Goal: Check status: Check status

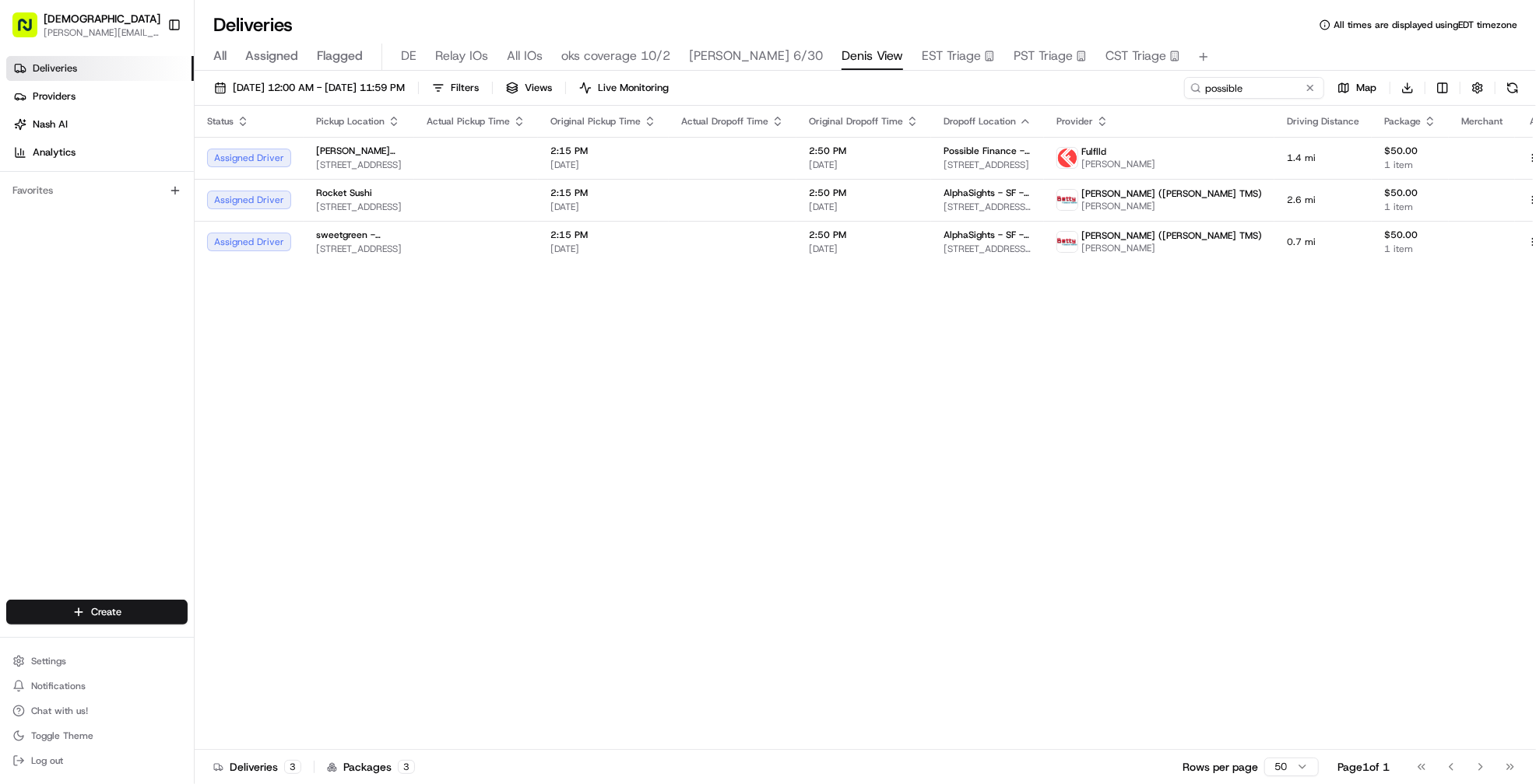
click at [1200, 87] on input "possible" at bounding box center [1254, 88] width 140 height 22
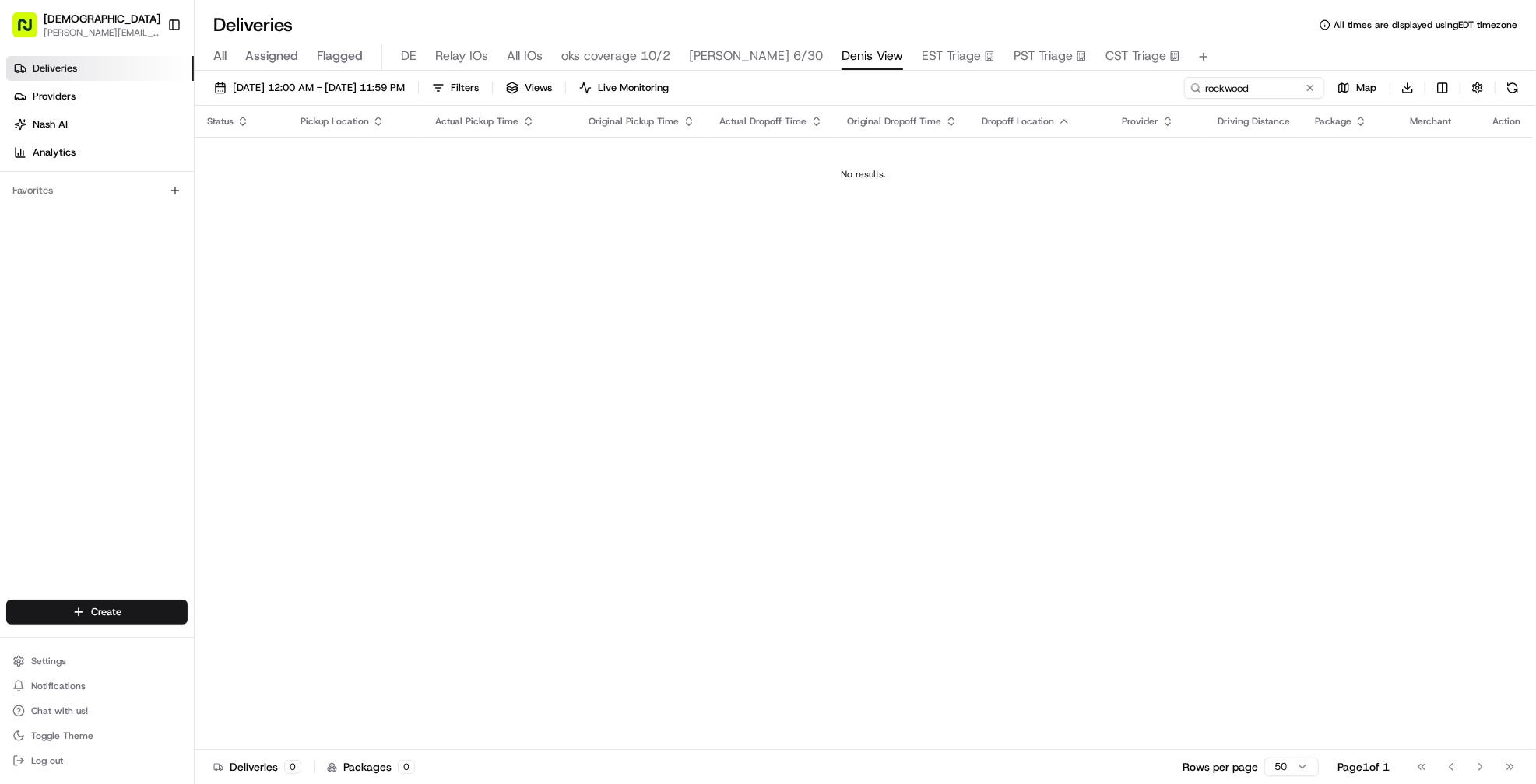
click at [1200, 87] on input "rockwood" at bounding box center [1254, 88] width 140 height 22
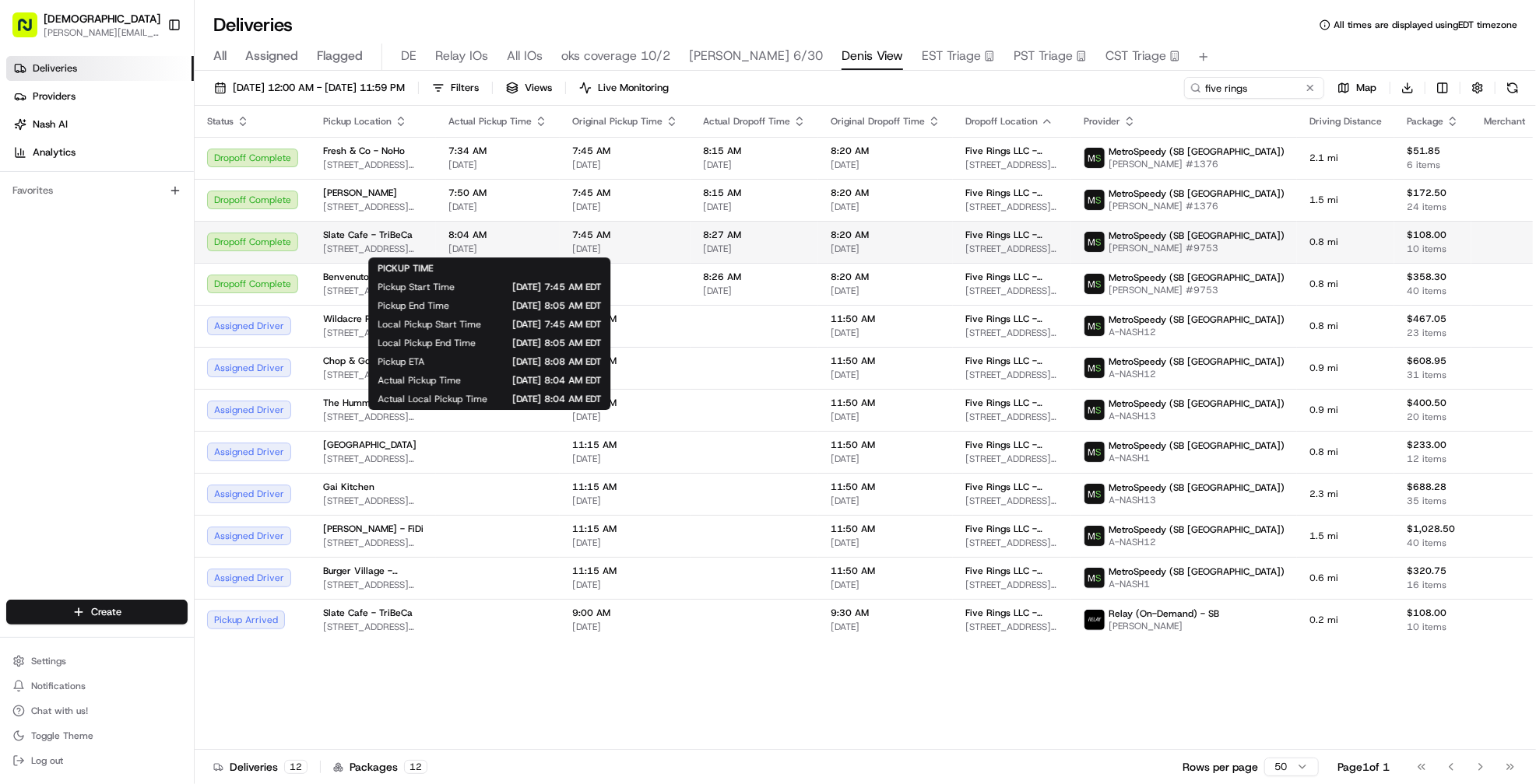
click at [544, 248] on span "[DATE]" at bounding box center [497, 249] width 99 height 13
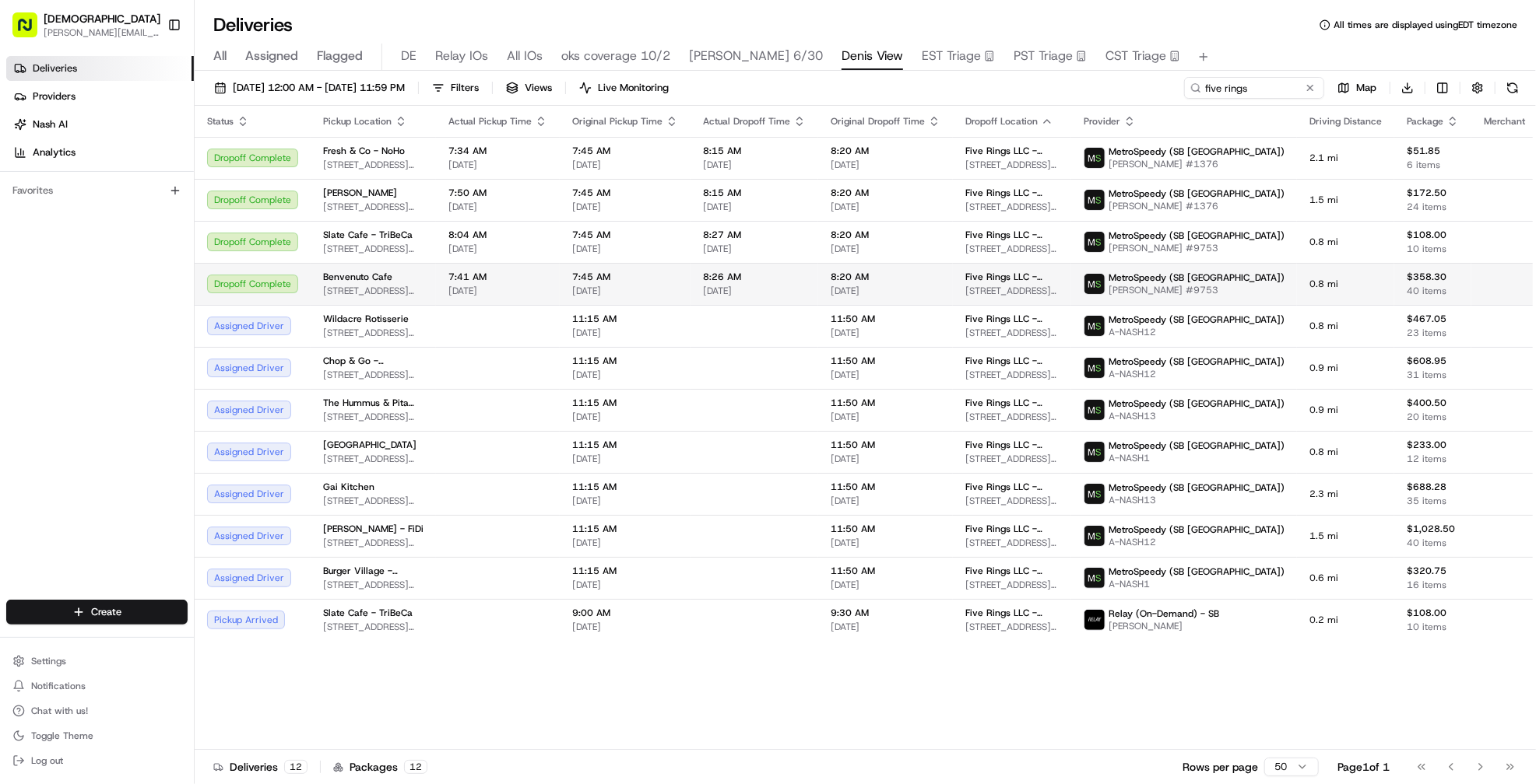
click at [534, 277] on span "7:41 AM" at bounding box center [497, 277] width 99 height 13
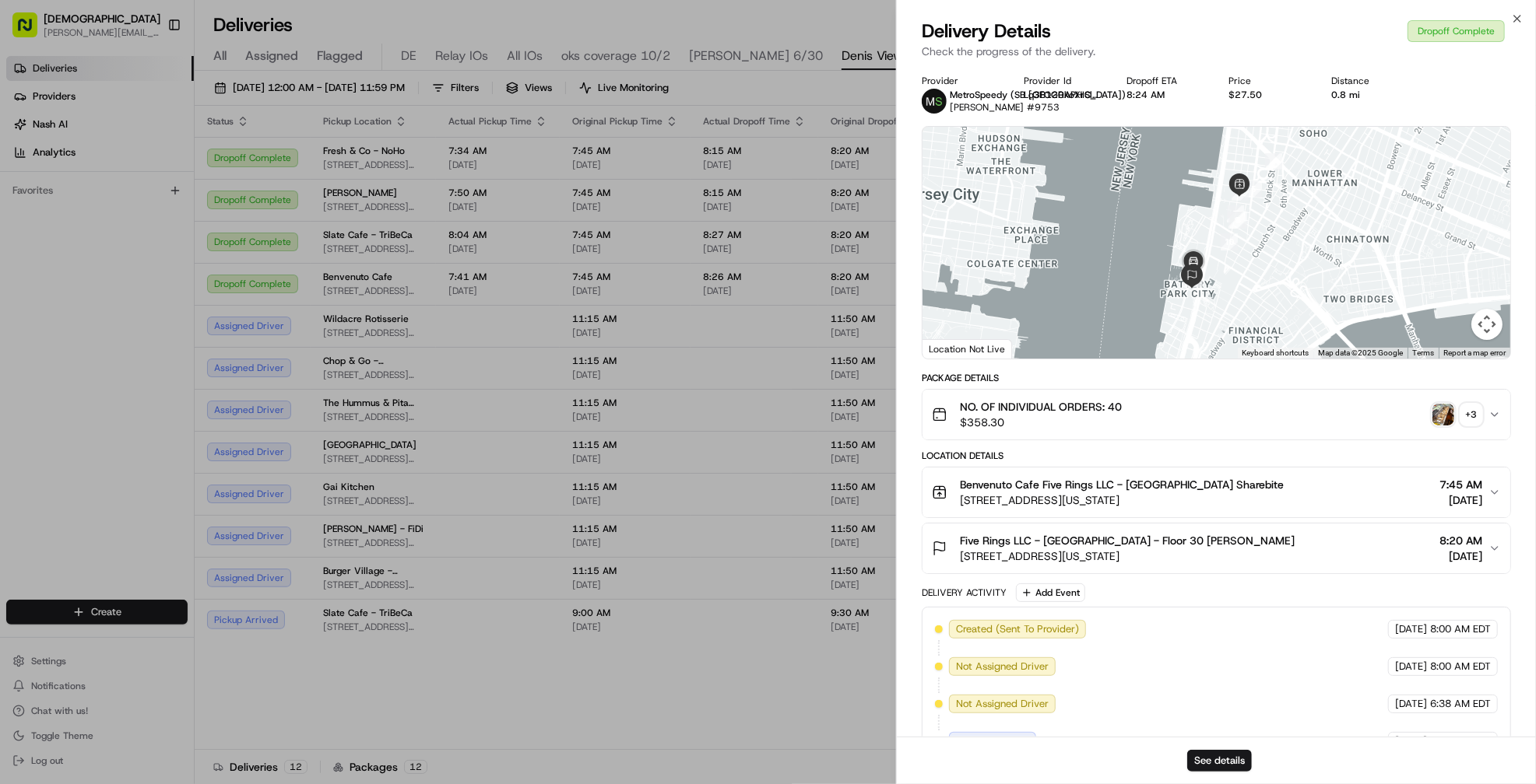
click at [1473, 418] on div "+ 3" at bounding box center [1471, 415] width 22 height 22
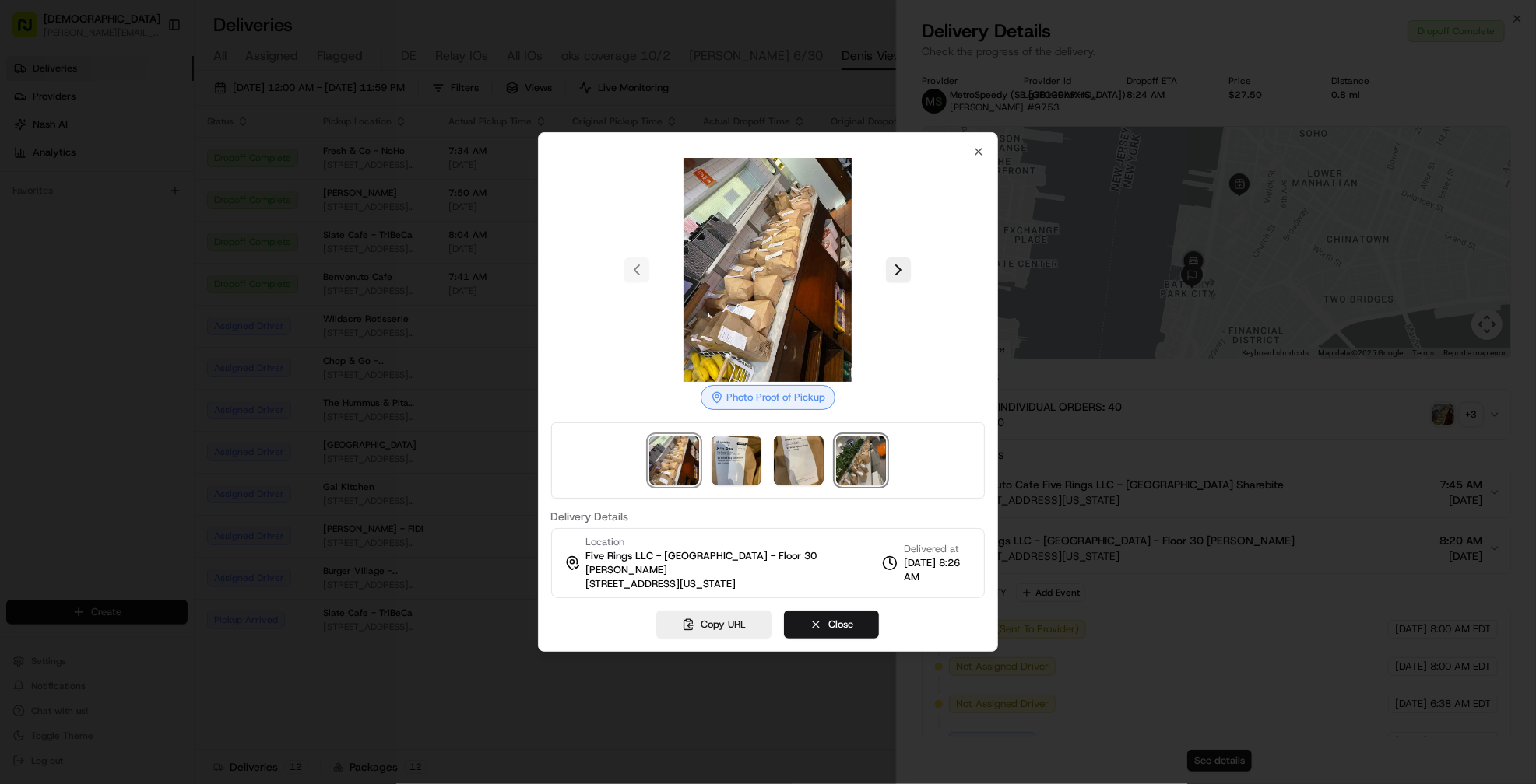
click at [865, 468] on img at bounding box center [861, 461] width 50 height 50
click at [504, 304] on div at bounding box center [768, 392] width 1536 height 784
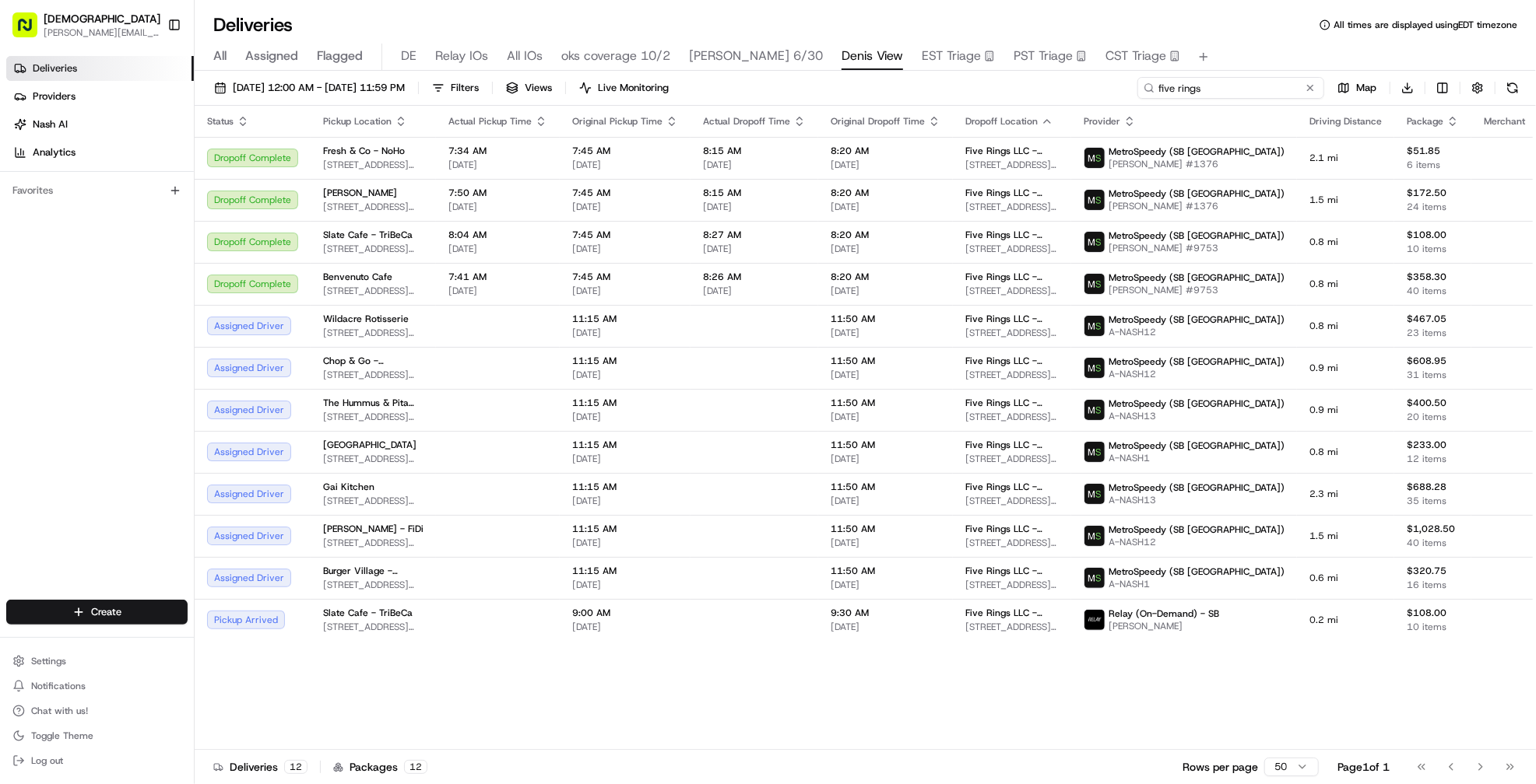
drag, startPoint x: 1255, startPoint y: 87, endPoint x: 1116, endPoint y: 80, distance: 139.2
click at [1119, 81] on div "[DATE] 12:00 AM - [DATE] 11:59 PM Filters Views Live Monitoring five rings Map …" at bounding box center [865, 92] width 1342 height 29
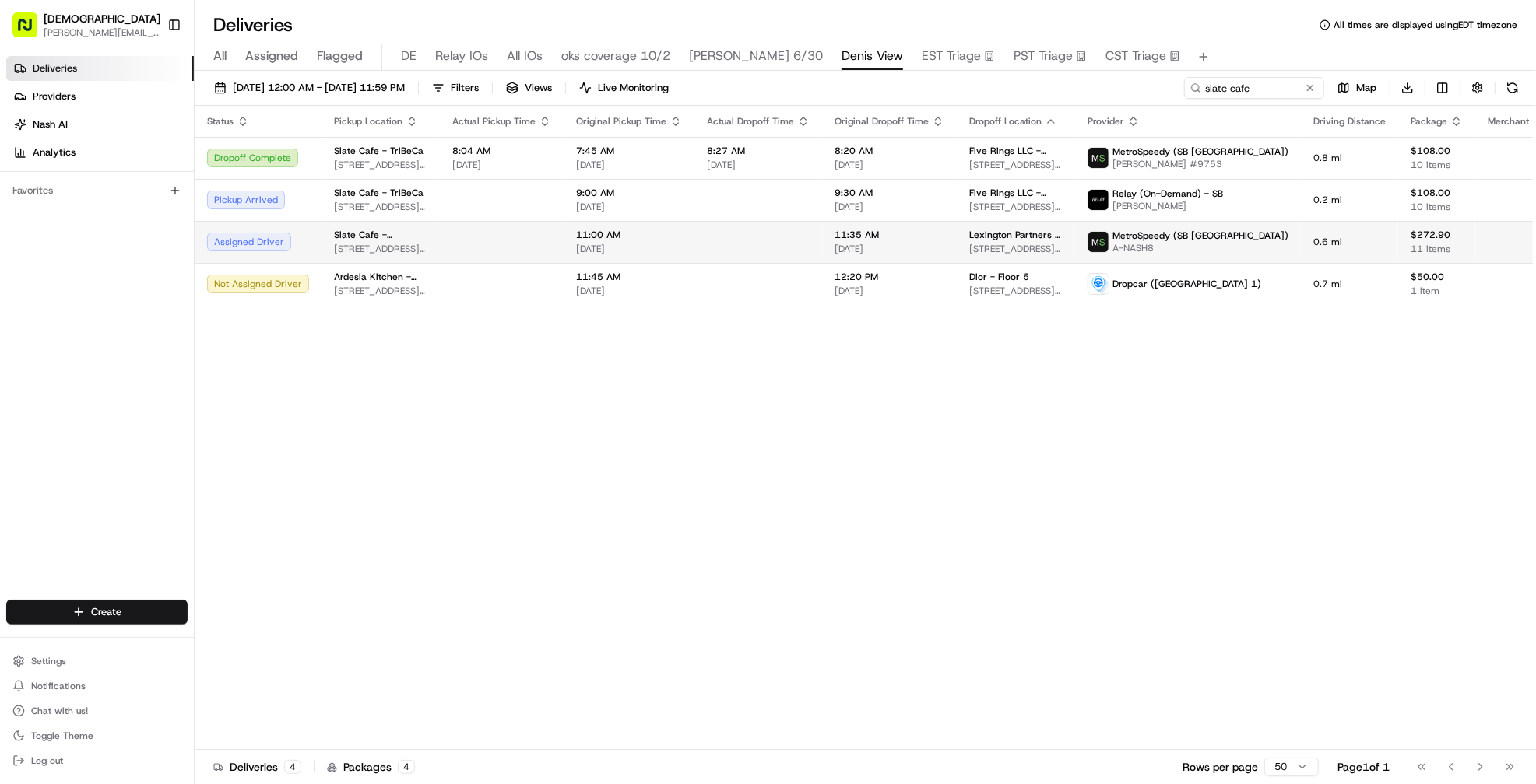
click at [504, 247] on td at bounding box center [502, 242] width 124 height 42
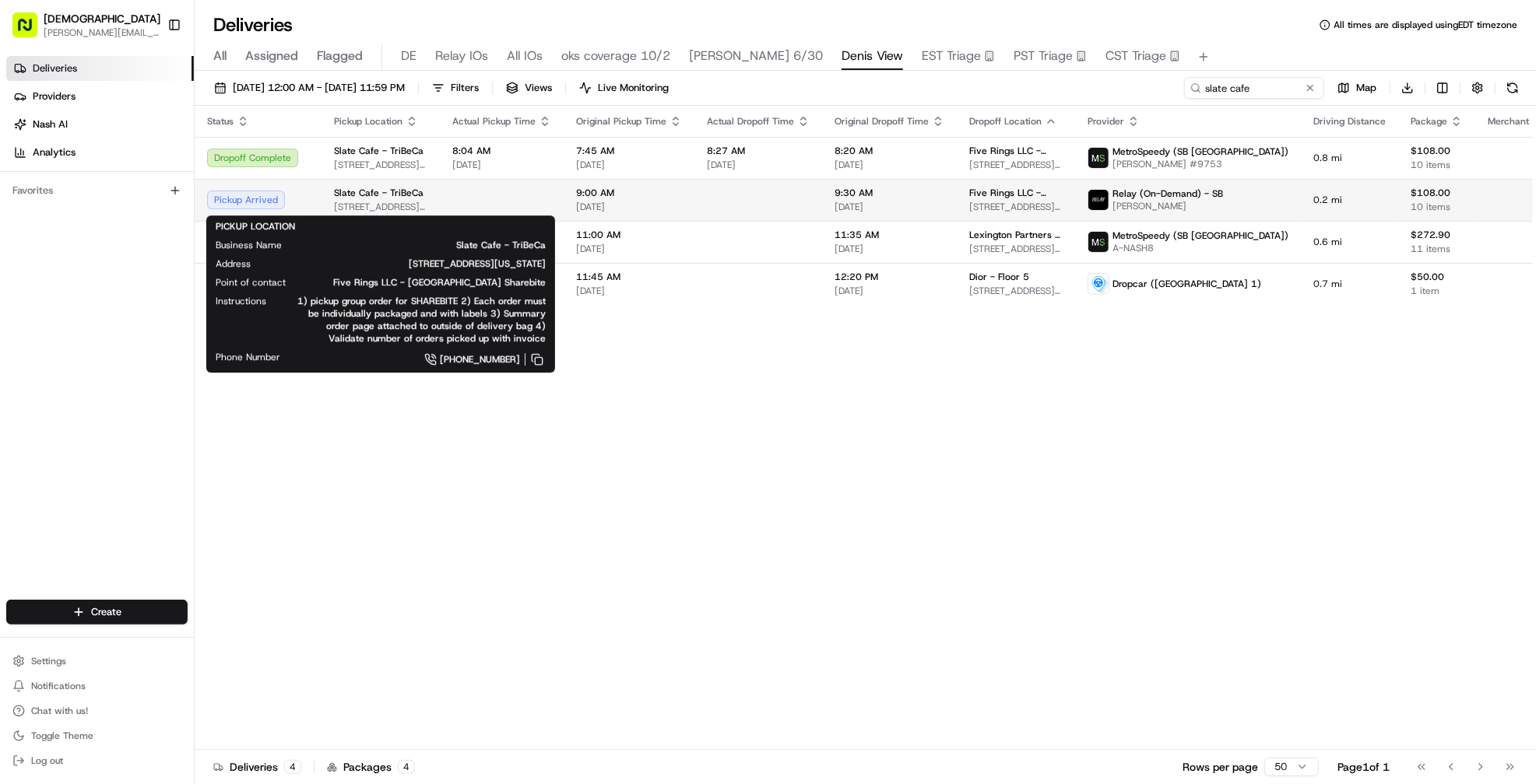
click at [419, 203] on span "[STREET_ADDRESS][US_STATE]" at bounding box center [380, 207] width 94 height 13
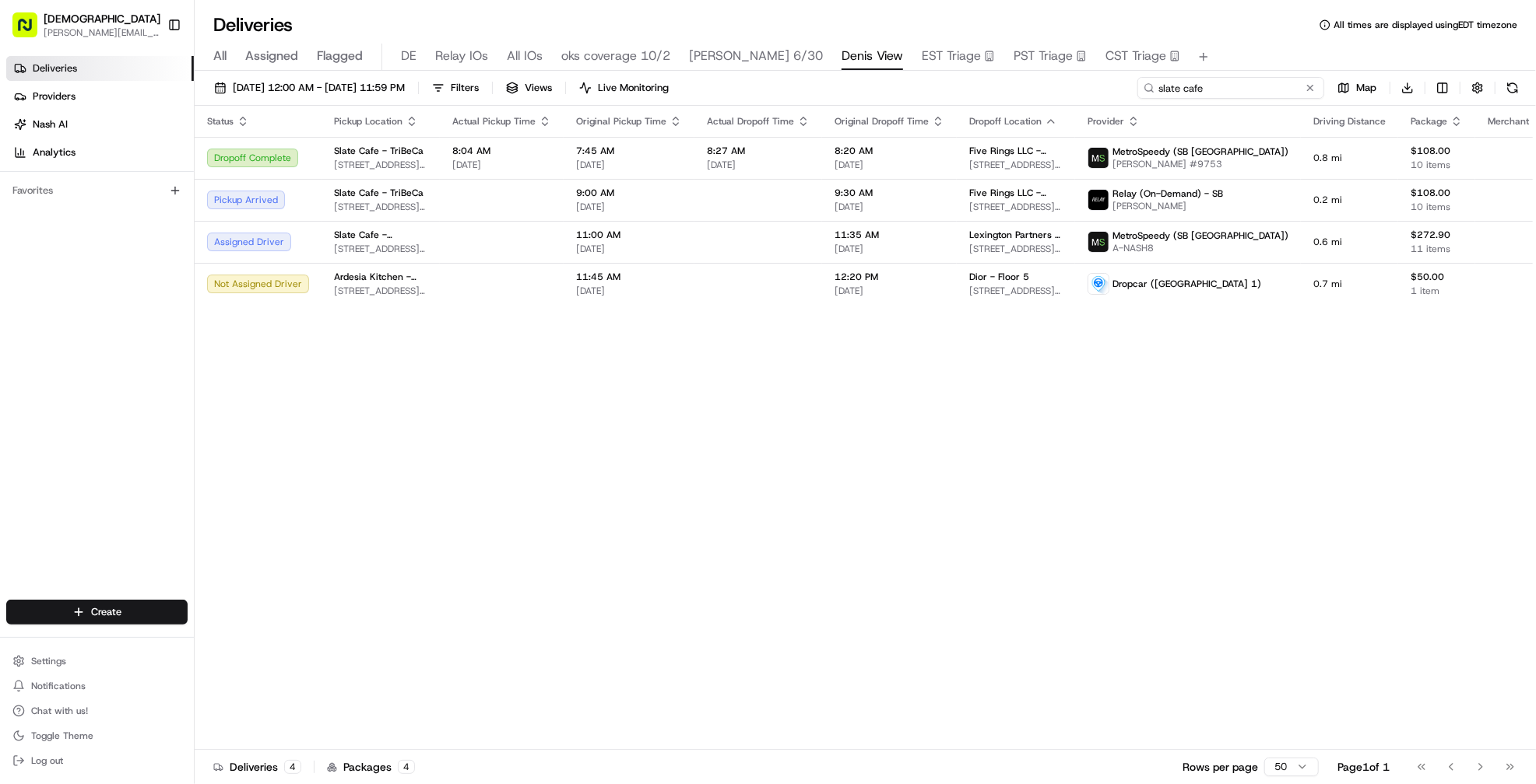
click at [1225, 86] on input "slate cafe" at bounding box center [1231, 88] width 187 height 22
type input "five rings"
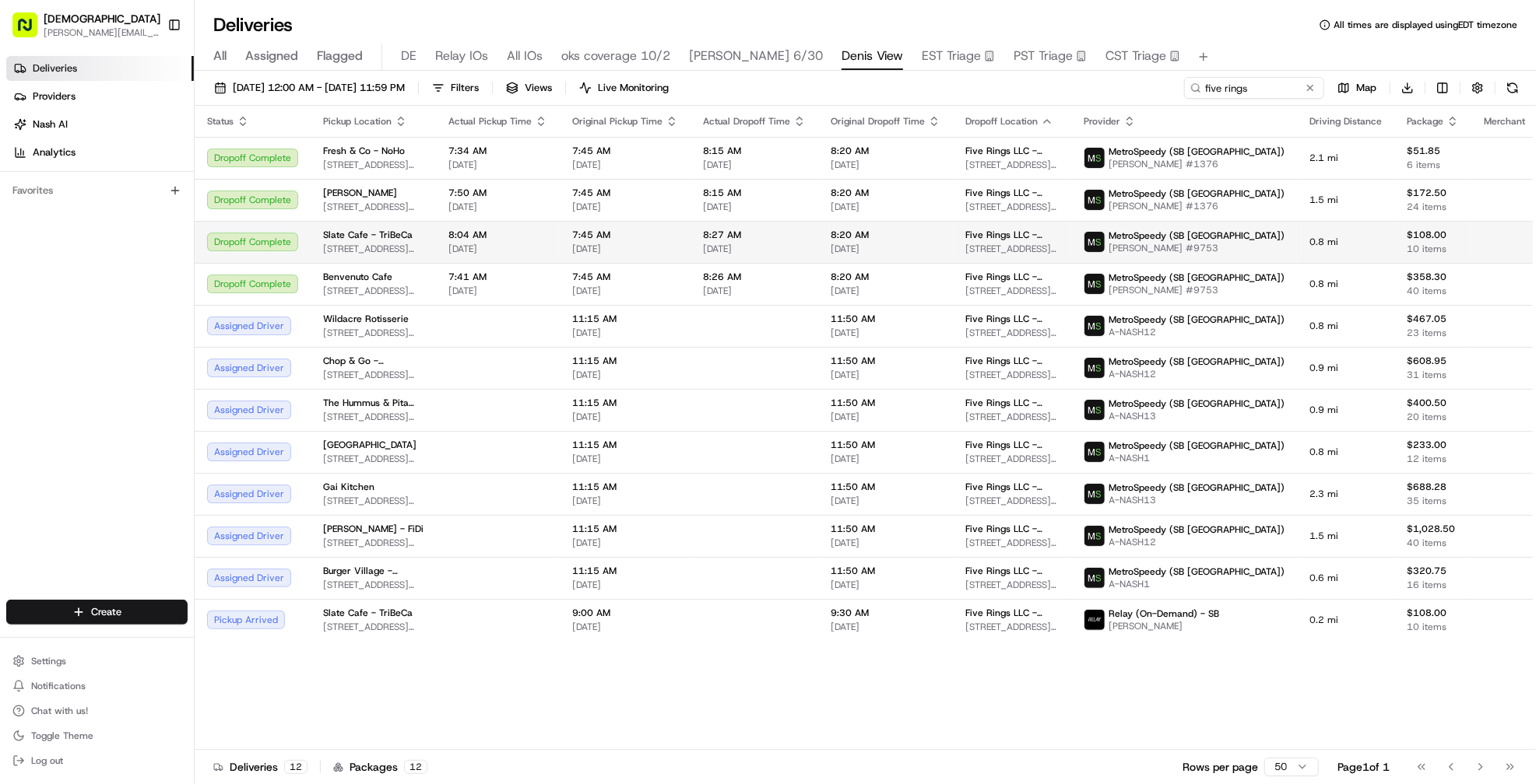
click at [540, 239] on span "8:04 AM" at bounding box center [497, 235] width 99 height 13
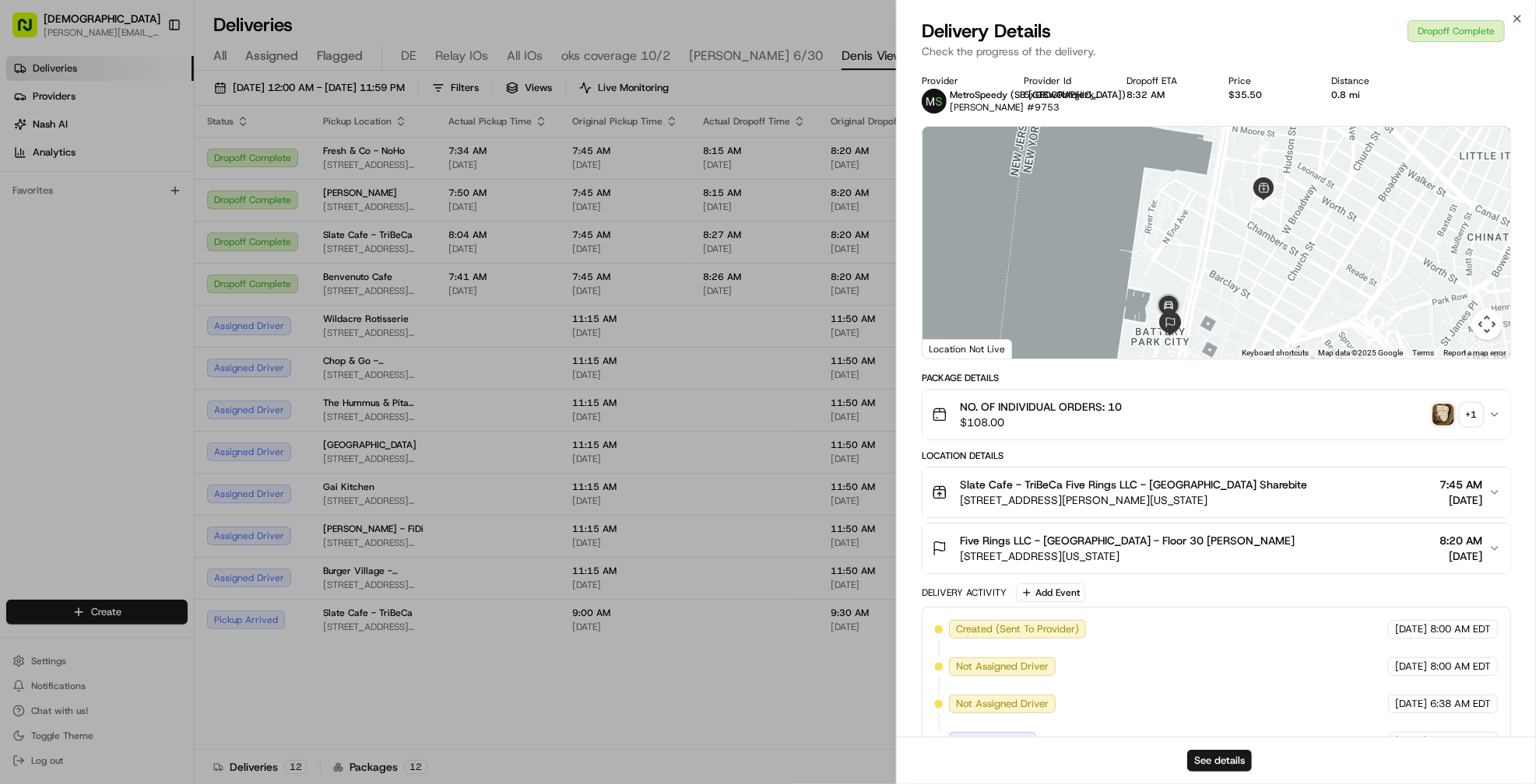
click at [1473, 412] on div "+ 1" at bounding box center [1471, 415] width 22 height 22
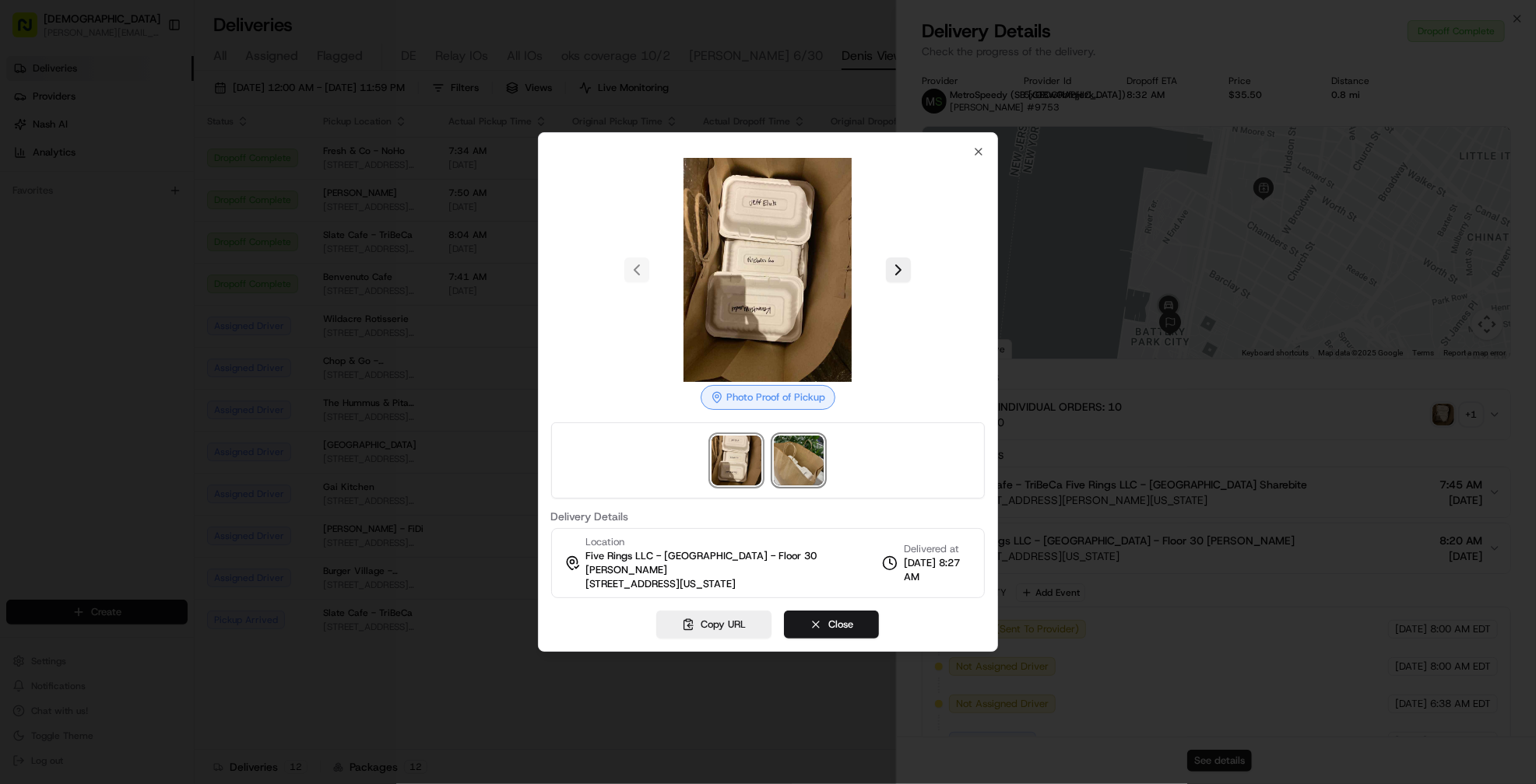
click at [803, 457] on img at bounding box center [798, 461] width 50 height 50
click at [1137, 448] on div at bounding box center [768, 392] width 1536 height 784
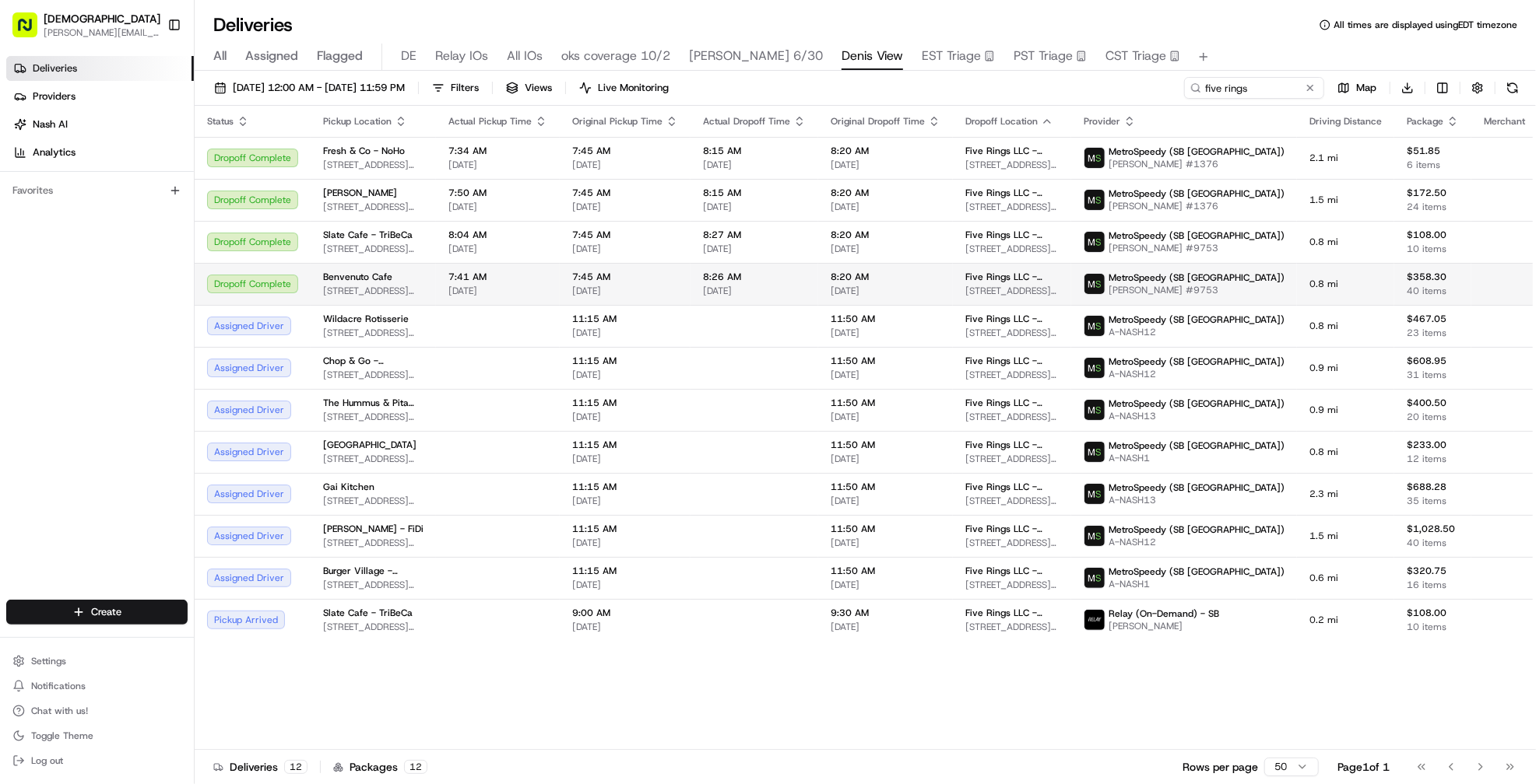
click at [647, 279] on span "7:45 AM" at bounding box center [625, 277] width 105 height 13
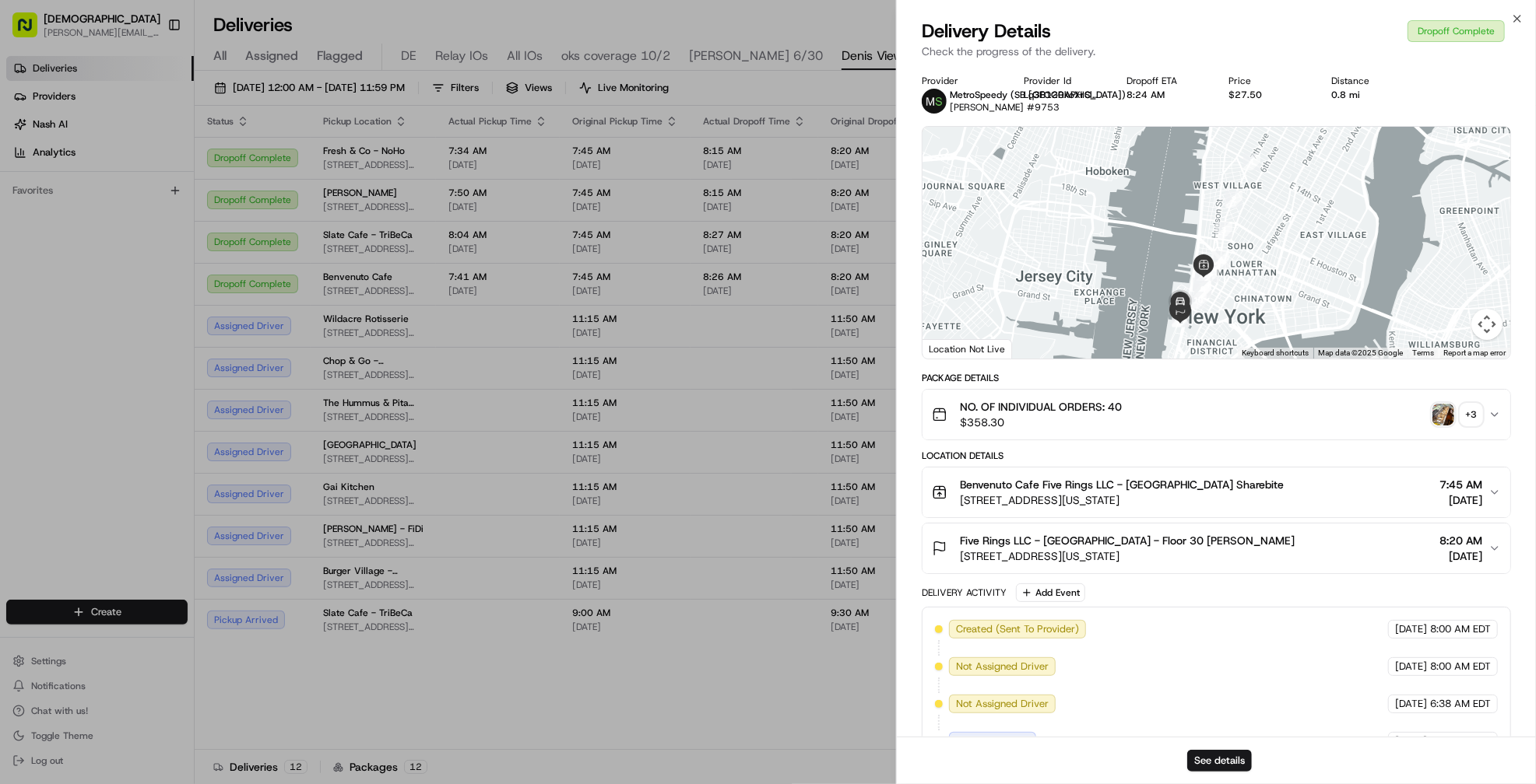
click at [1471, 416] on div "+ 3" at bounding box center [1471, 415] width 22 height 22
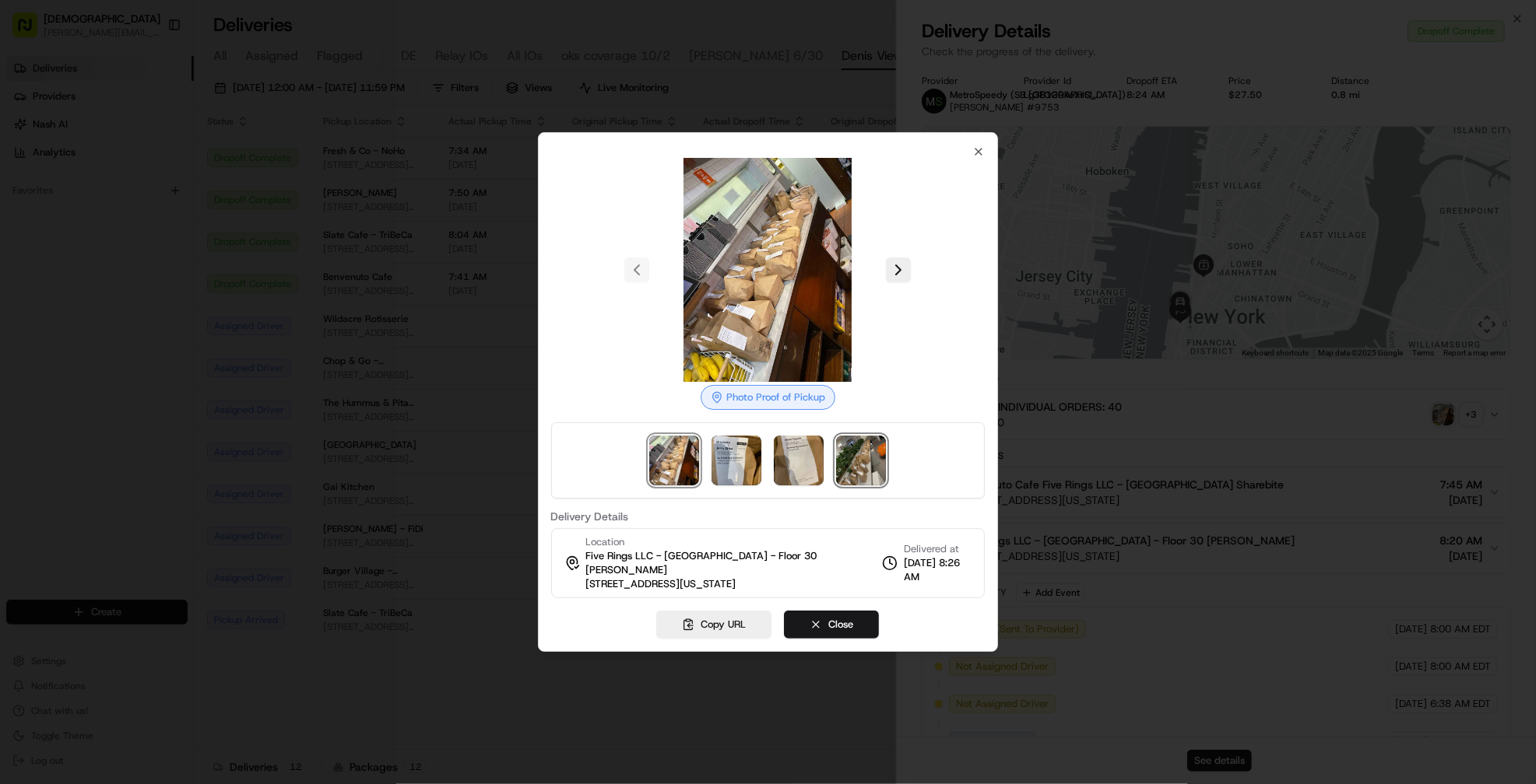
click at [854, 454] on img at bounding box center [861, 461] width 50 height 50
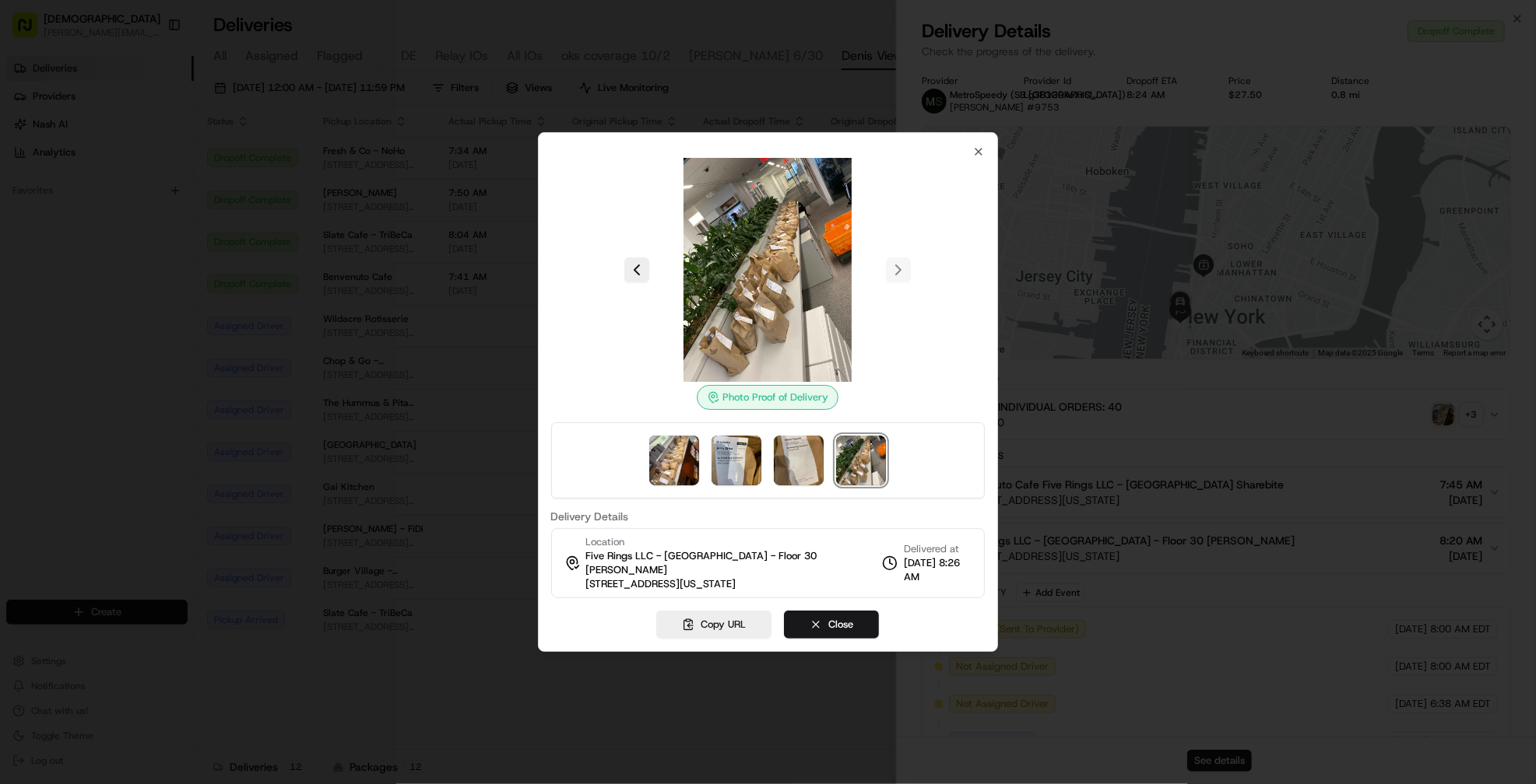
click at [469, 364] on div at bounding box center [768, 392] width 1536 height 784
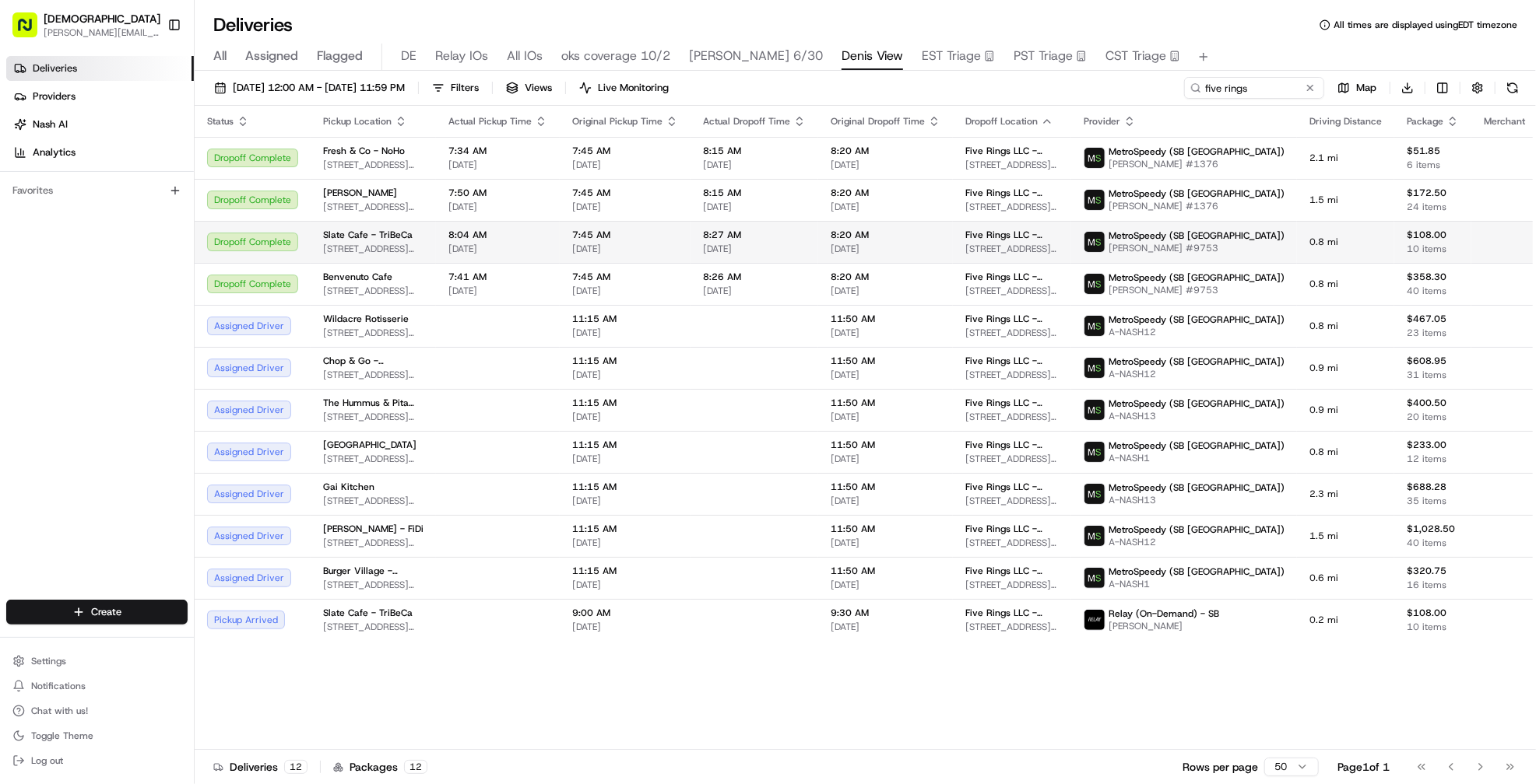
click at [547, 243] on span "[DATE]" at bounding box center [497, 249] width 99 height 13
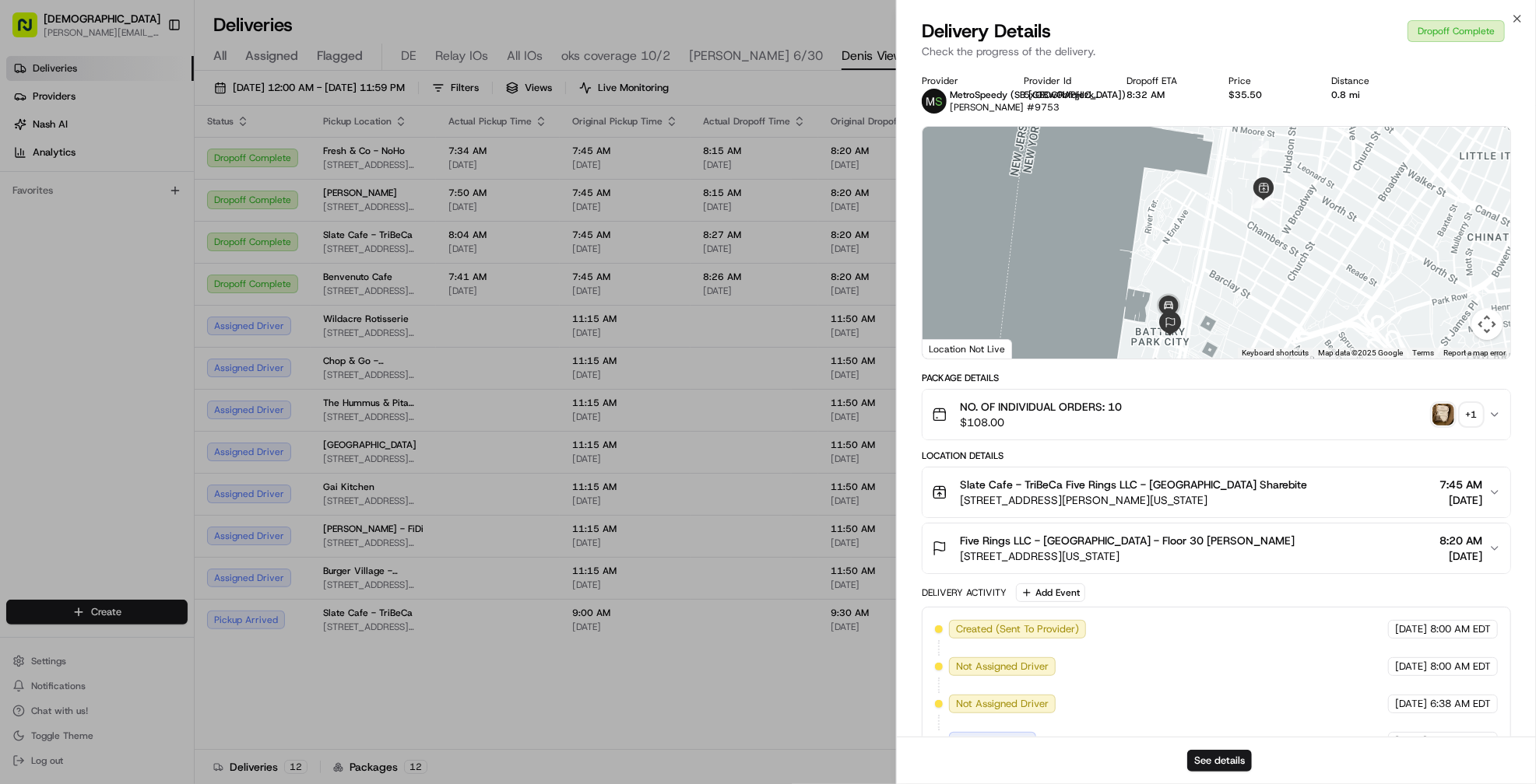
click at [1467, 412] on div "+ 1" at bounding box center [1471, 415] width 22 height 22
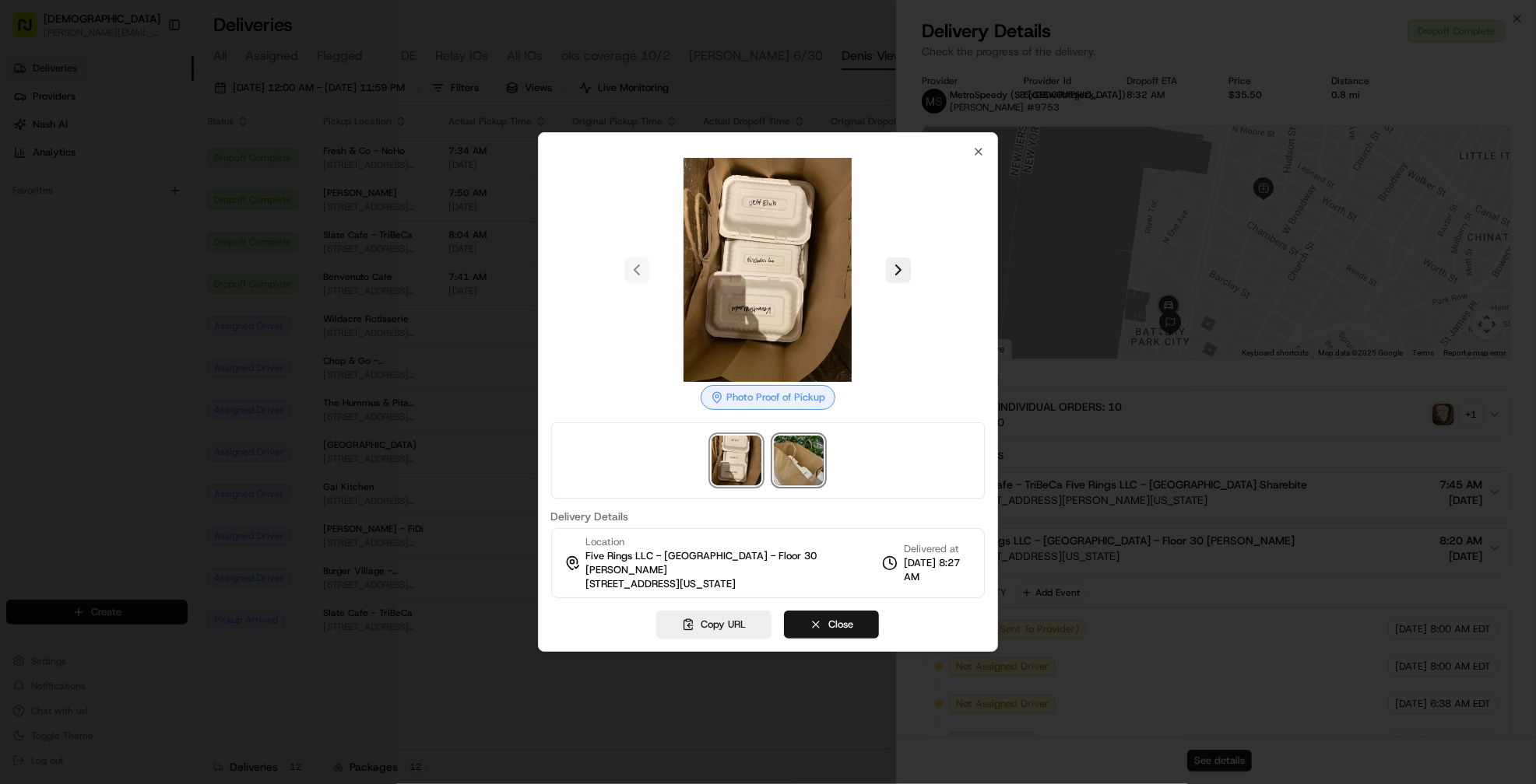
click at [793, 472] on img at bounding box center [798, 461] width 50 height 50
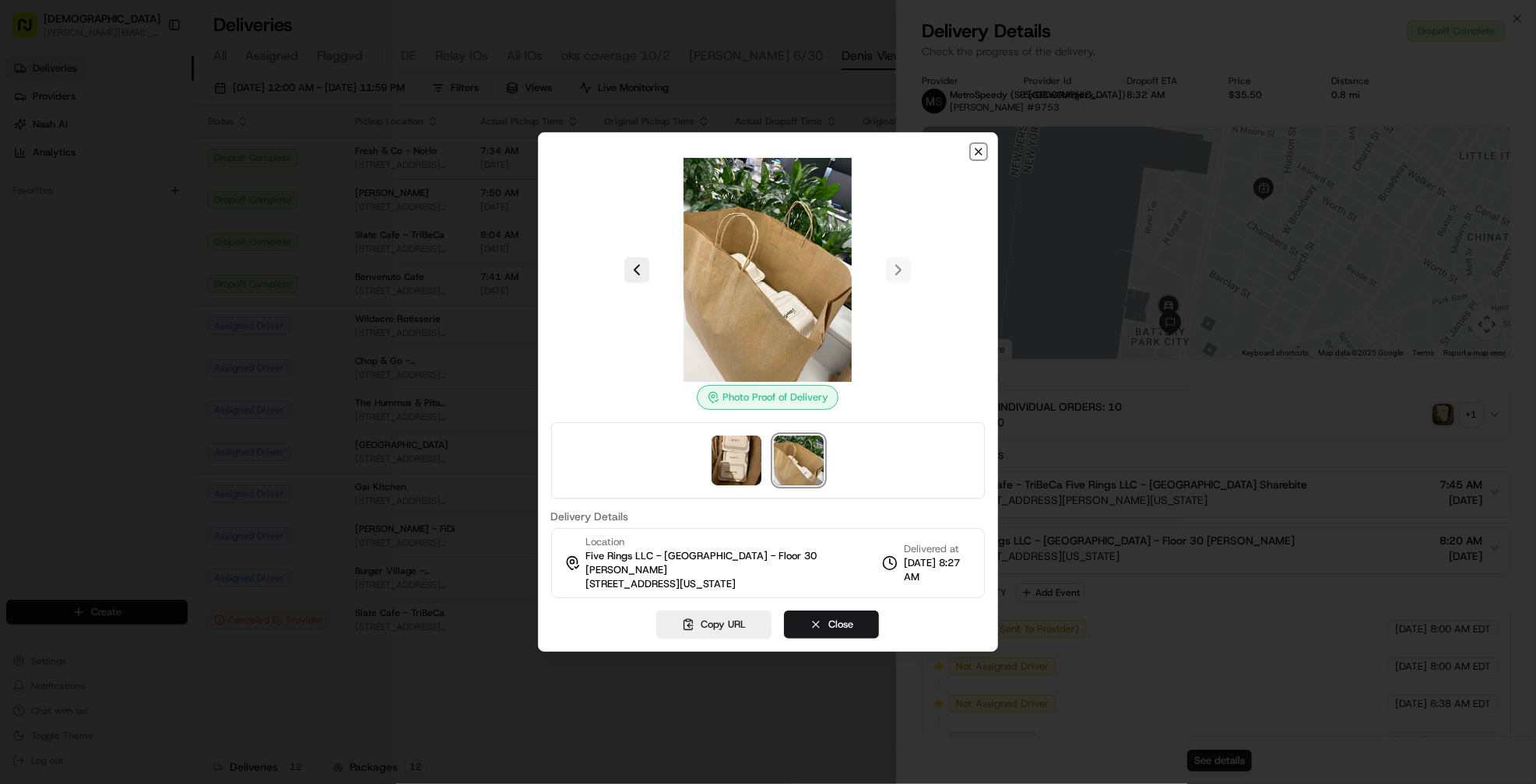
click at [979, 158] on icon "button" at bounding box center [979, 152] width 13 height 13
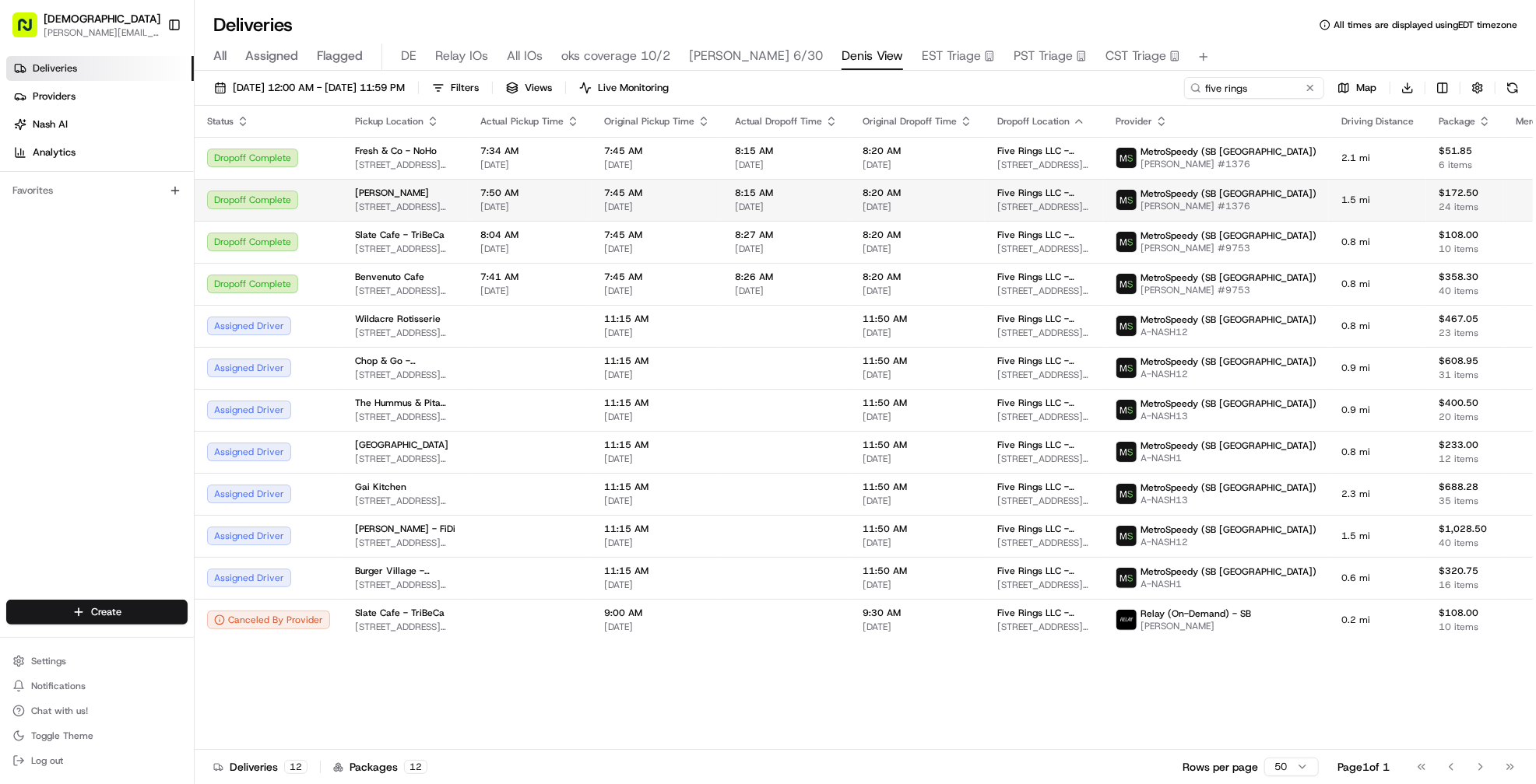
click at [795, 195] on span "8:15 AM" at bounding box center [786, 194] width 103 height 13
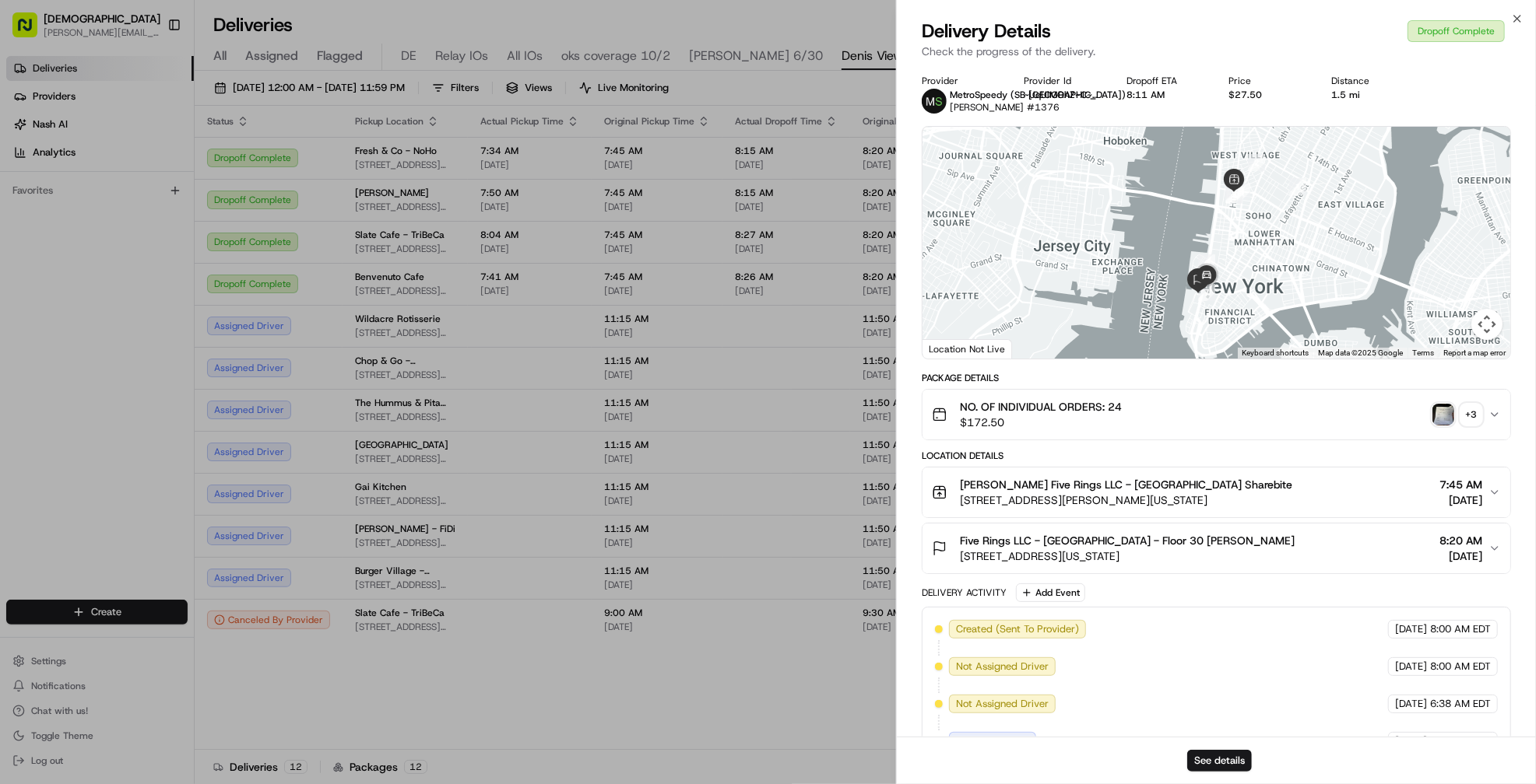
click at [1469, 415] on div "+ 3" at bounding box center [1471, 415] width 22 height 22
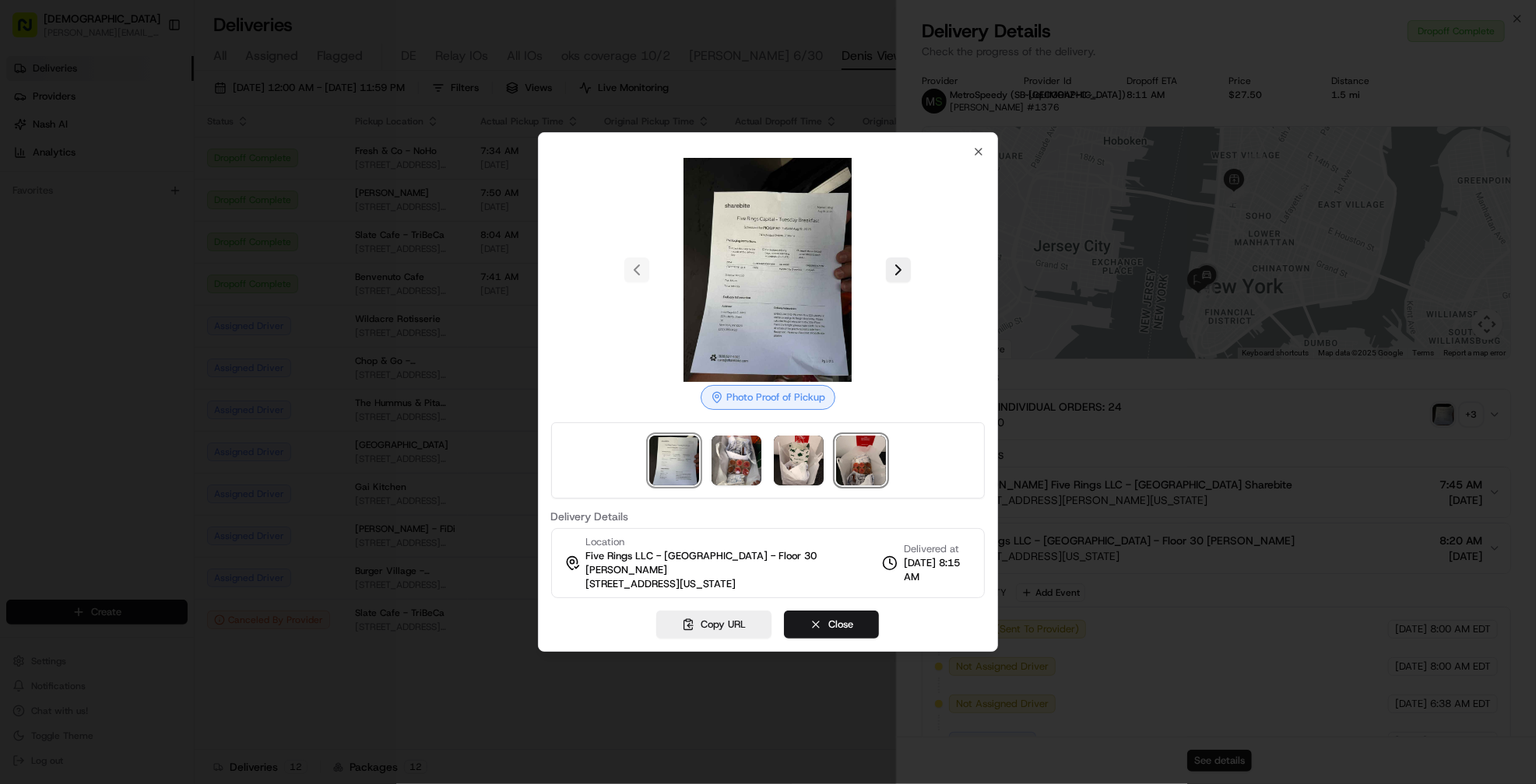
click at [865, 474] on img at bounding box center [861, 461] width 50 height 50
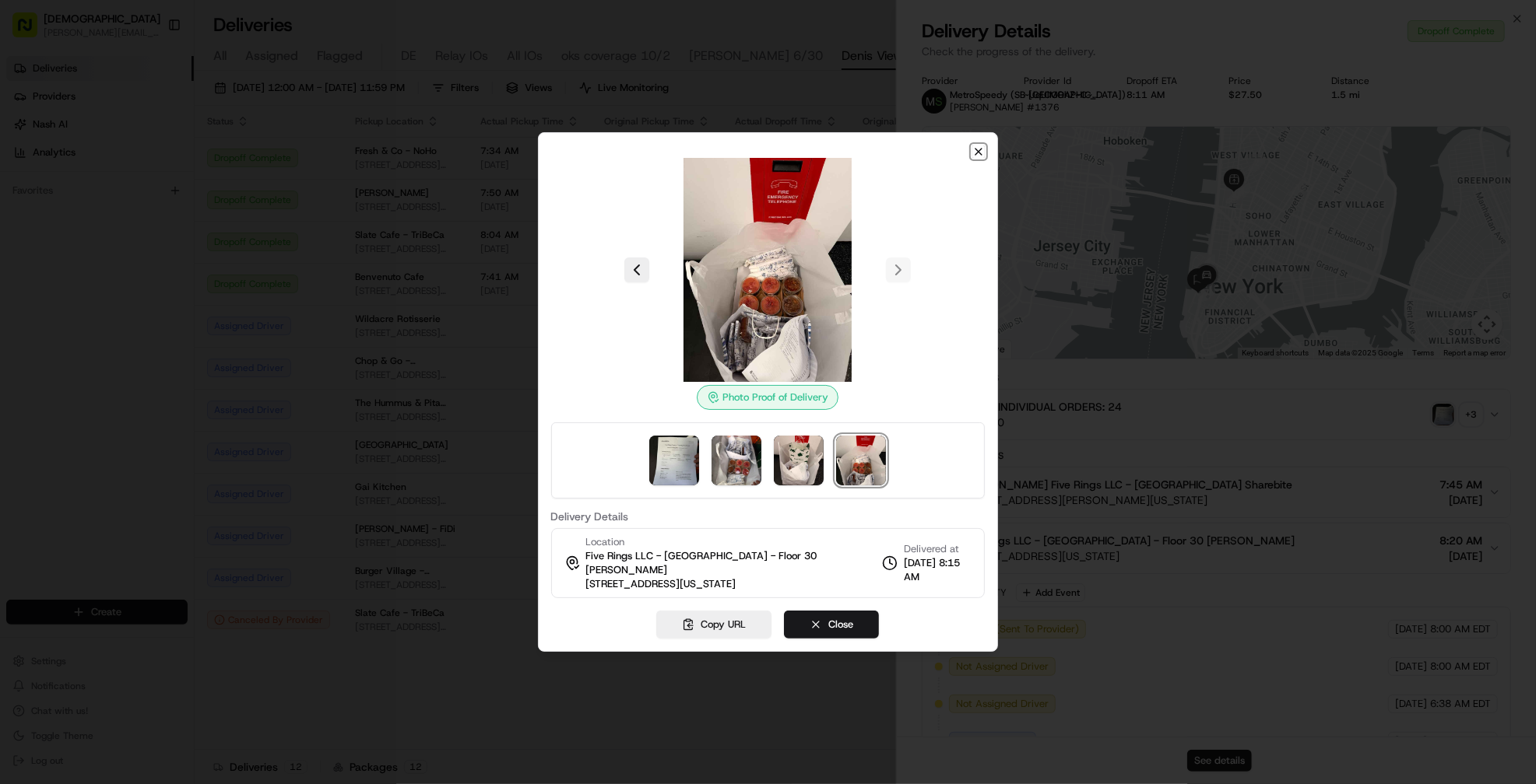
click at [981, 158] on icon "button" at bounding box center [979, 152] width 13 height 13
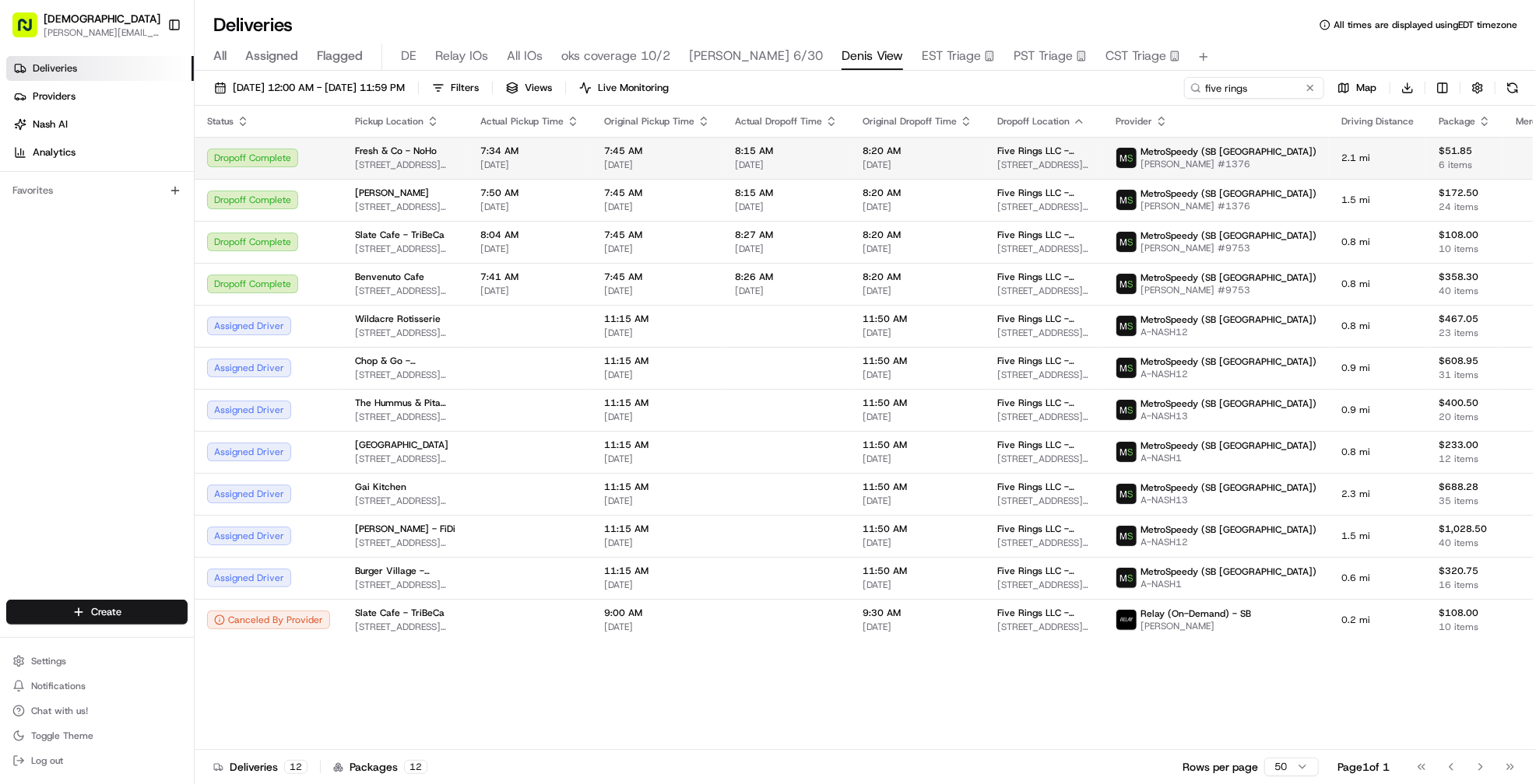
click at [779, 154] on span "8:15 AM" at bounding box center [786, 151] width 103 height 13
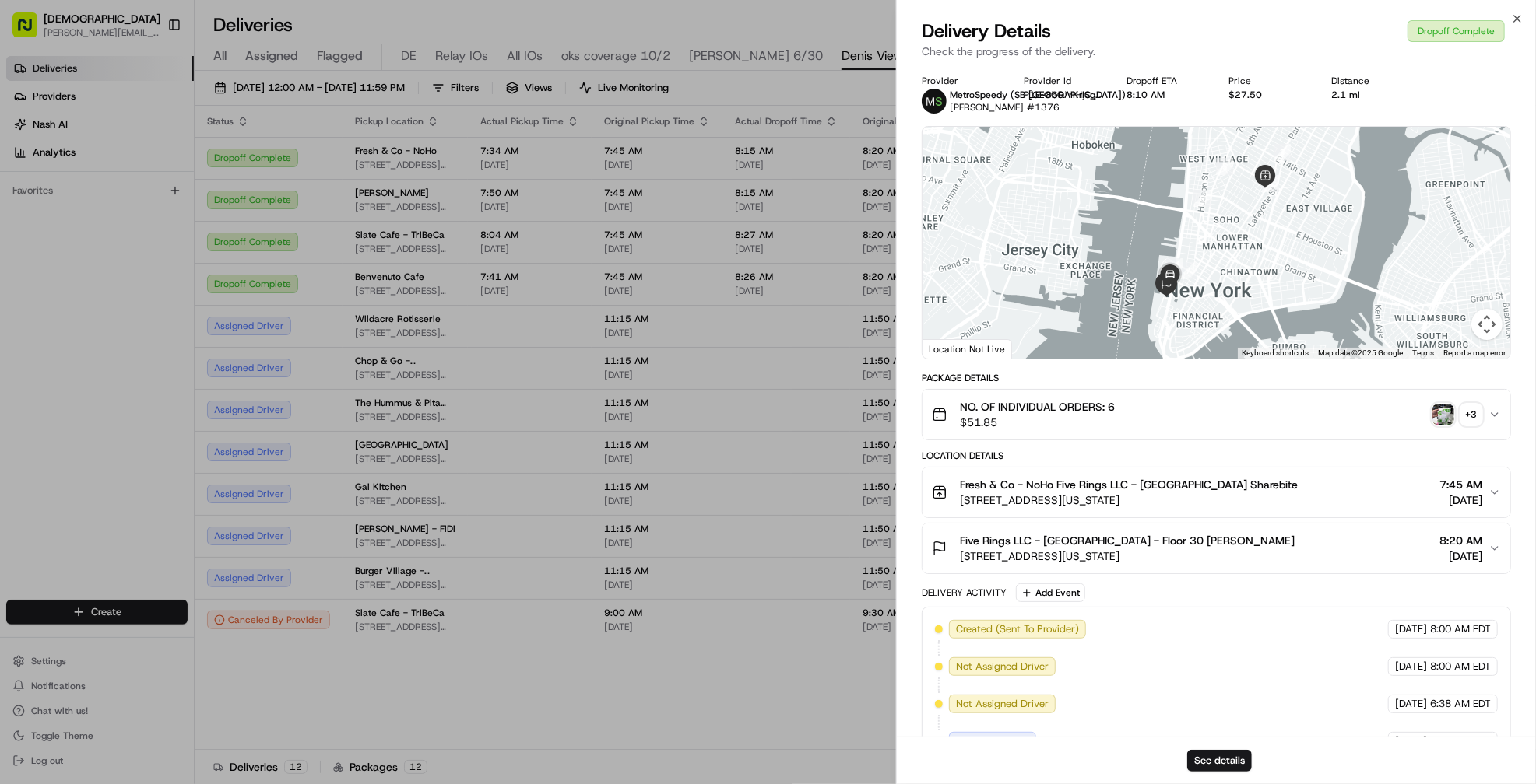
click at [1464, 413] on div "+ 3" at bounding box center [1471, 415] width 22 height 22
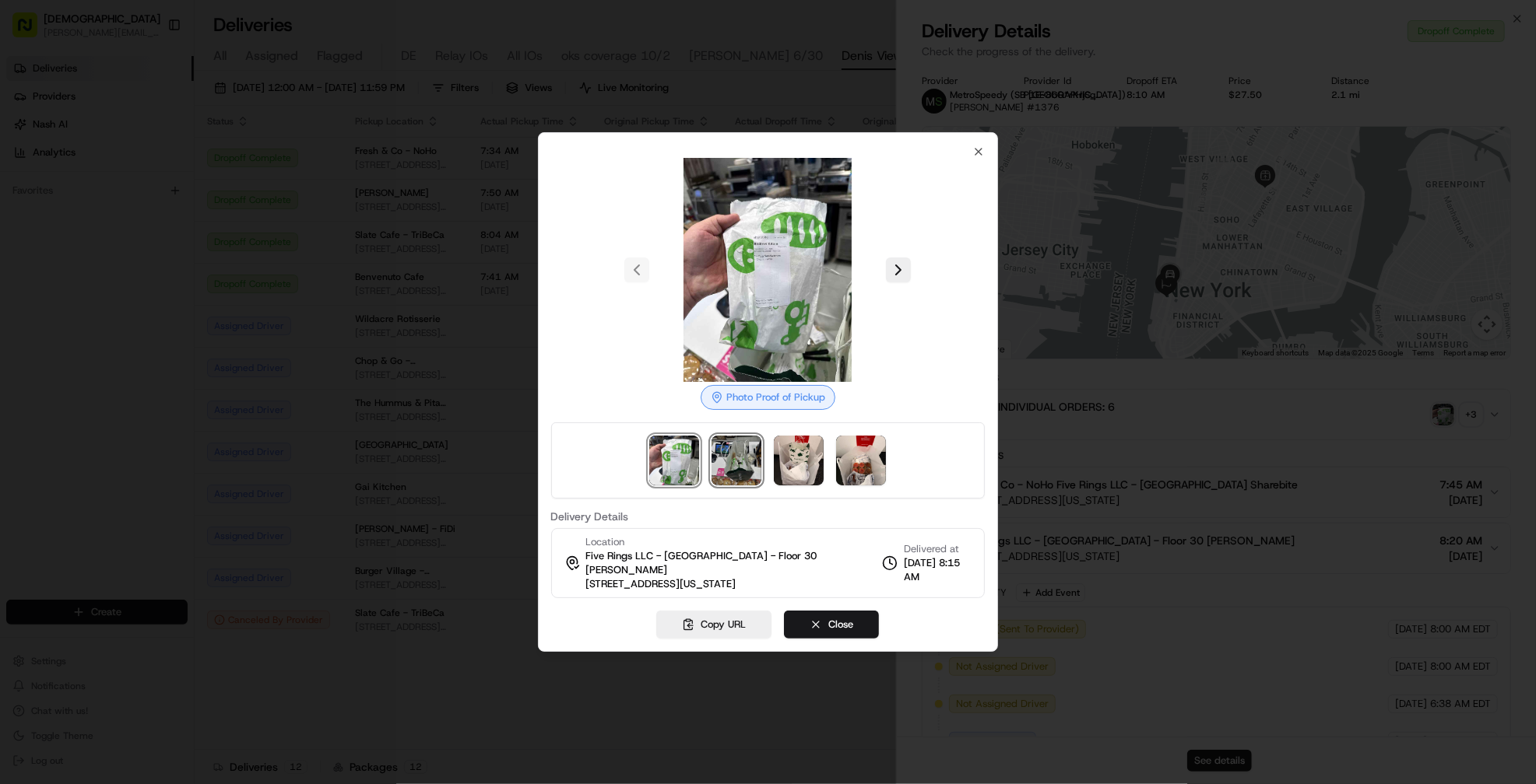
click at [735, 463] on img at bounding box center [736, 461] width 50 height 50
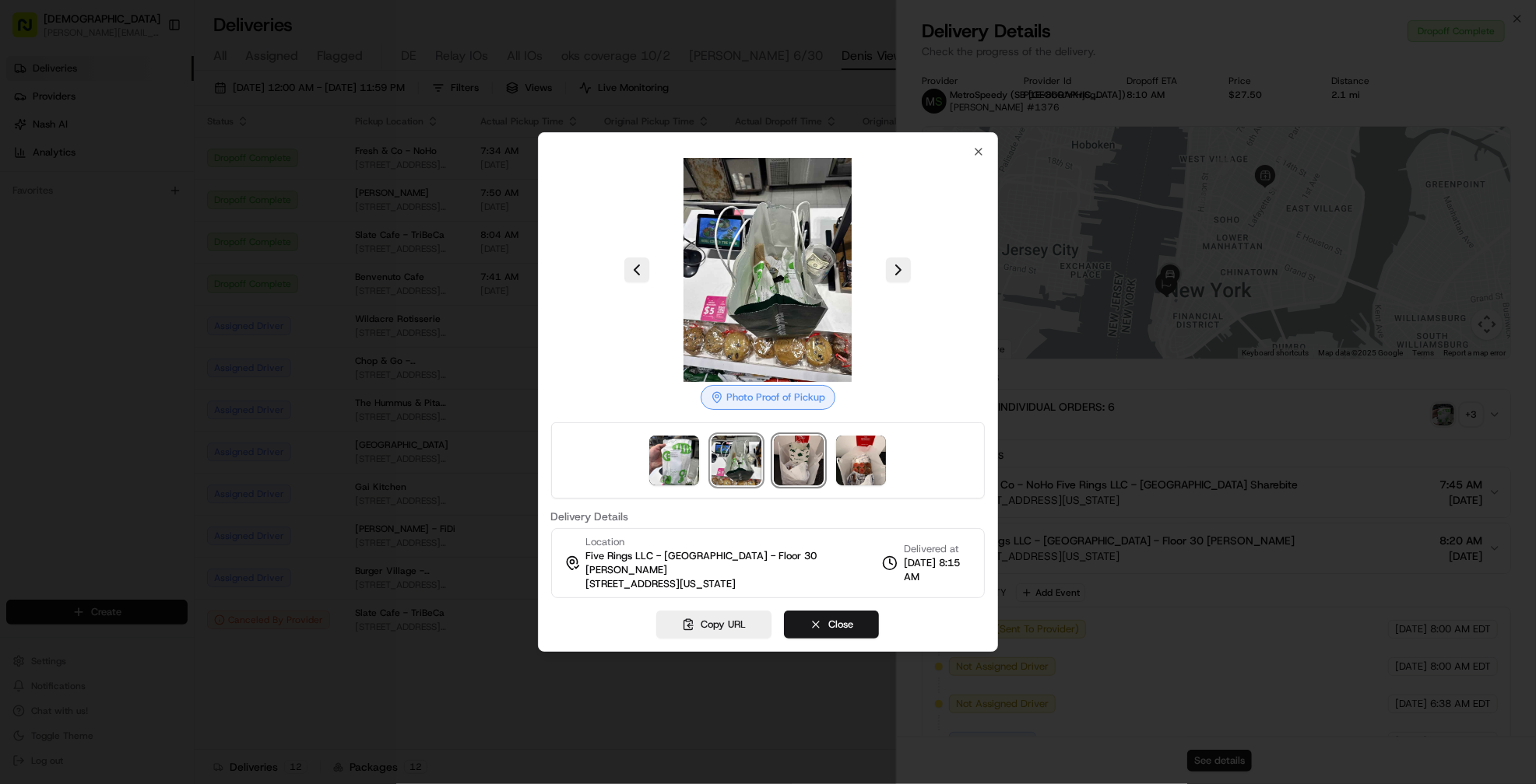
click at [805, 469] on img at bounding box center [798, 461] width 50 height 50
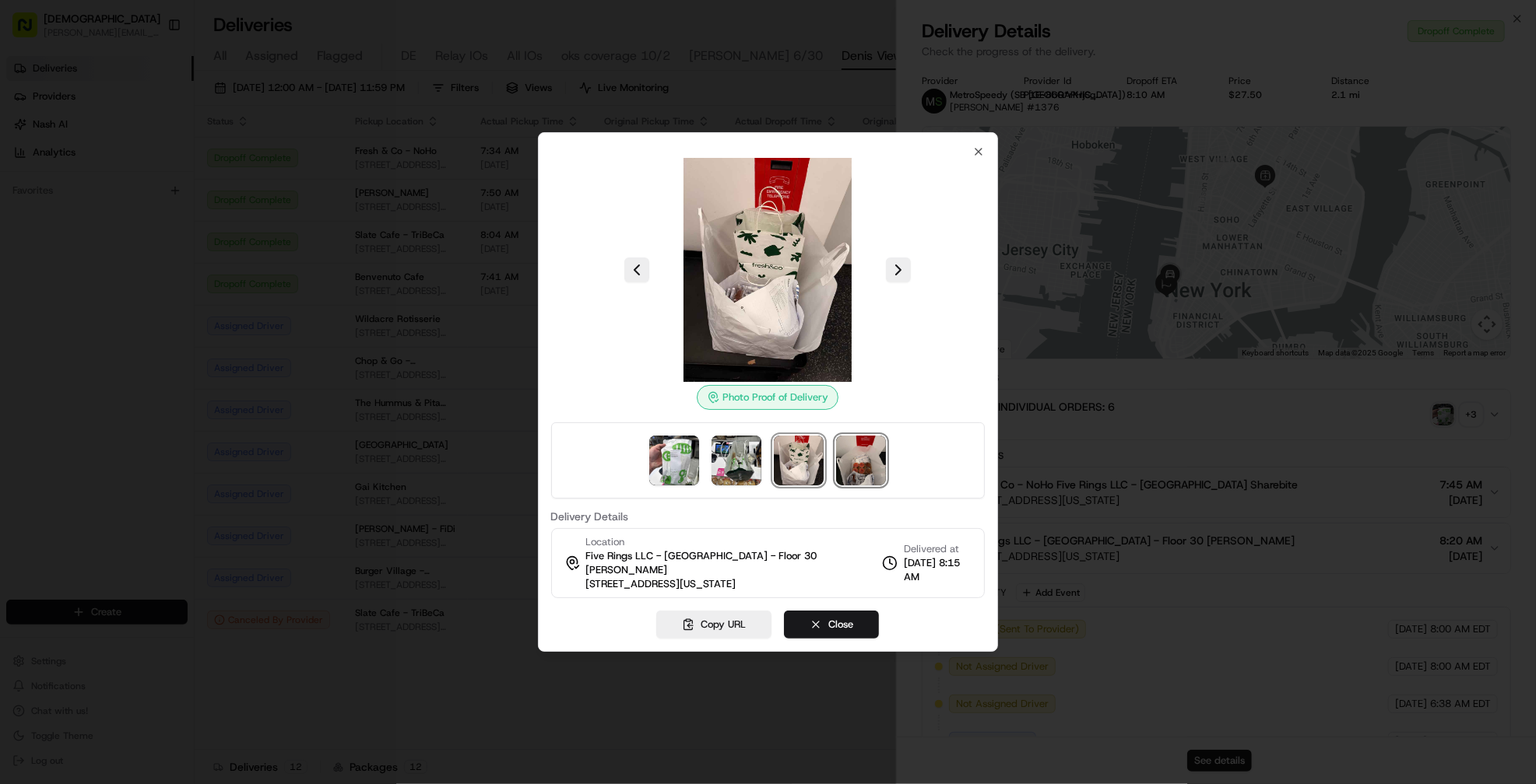
click at [874, 479] on img at bounding box center [861, 461] width 50 height 50
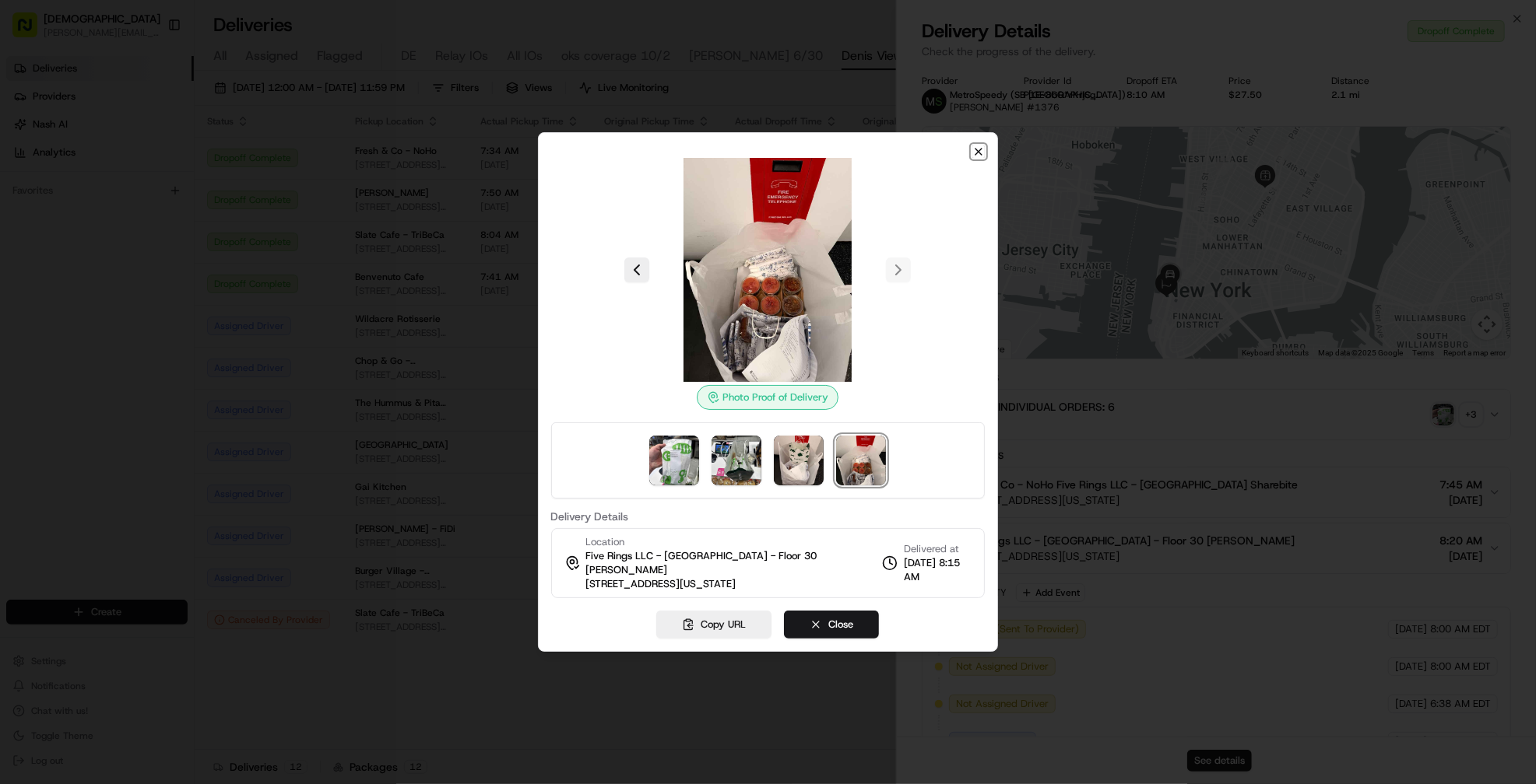
click at [979, 158] on icon "button" at bounding box center [979, 152] width 13 height 13
